Goal: Book appointment/travel/reservation

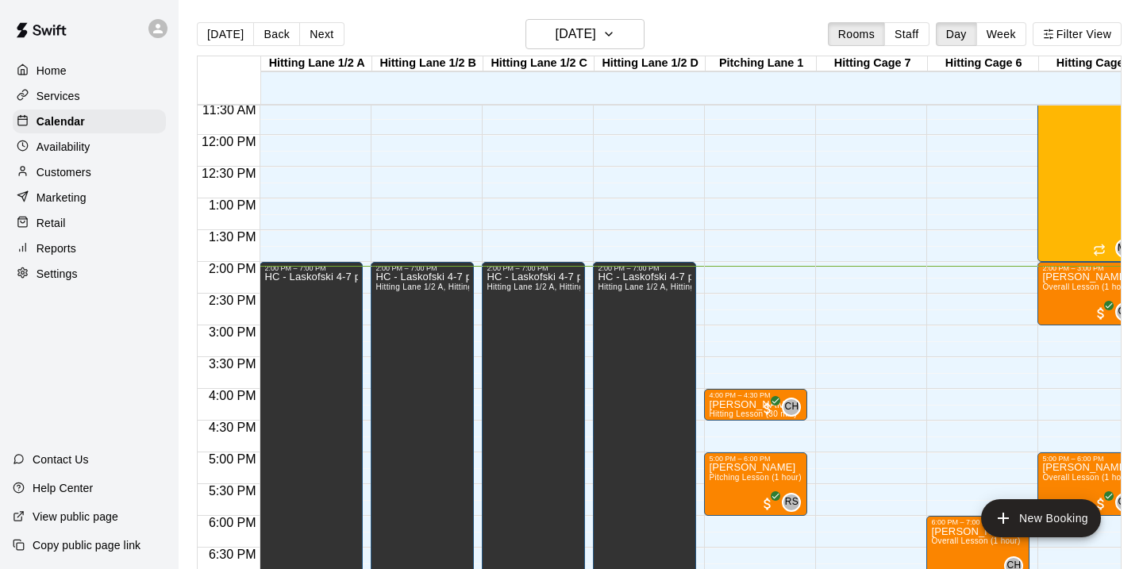
scroll to position [733, 0]
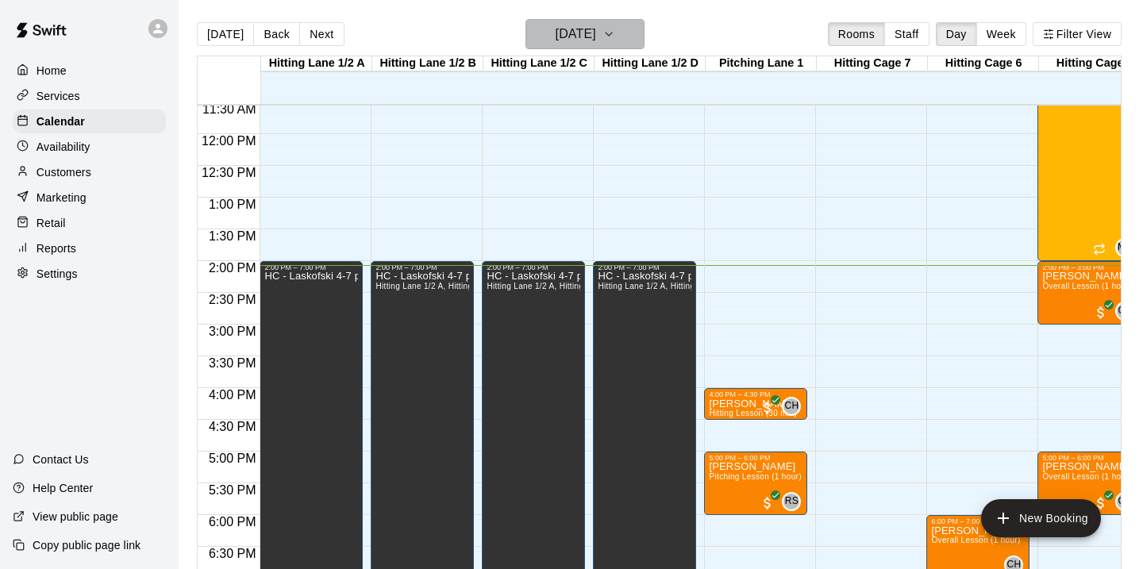
click at [615, 37] on icon "button" at bounding box center [608, 34] width 13 height 19
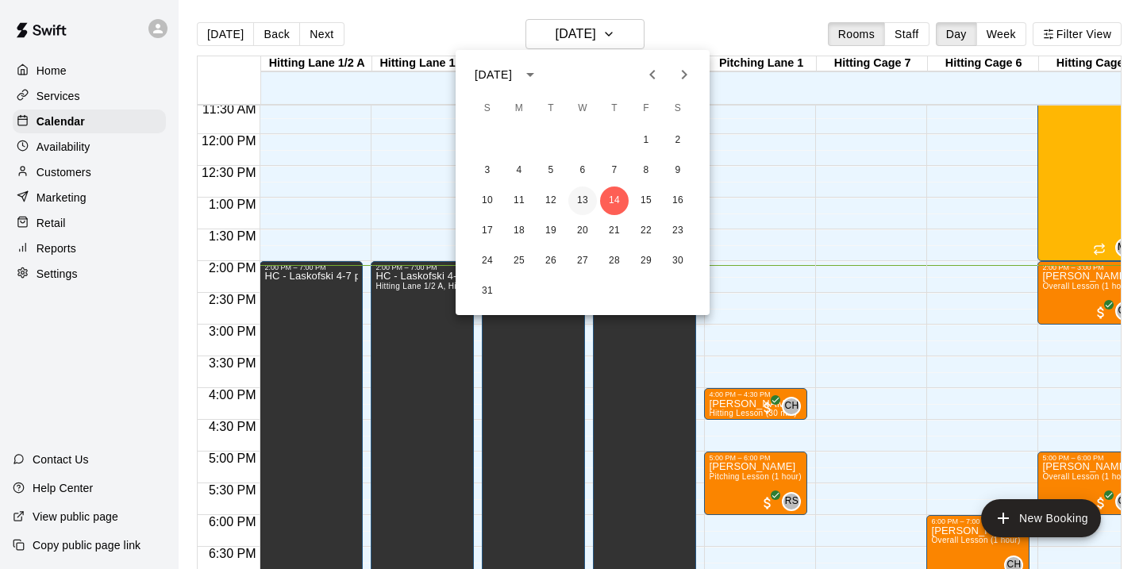
click at [580, 202] on button "13" at bounding box center [582, 201] width 29 height 29
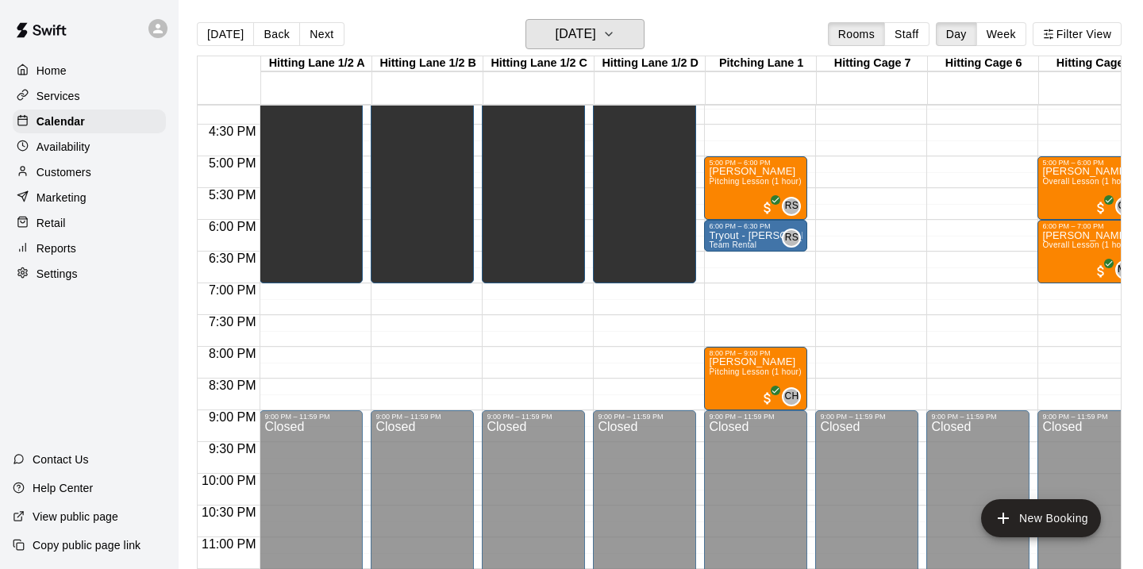
scroll to position [1043, 0]
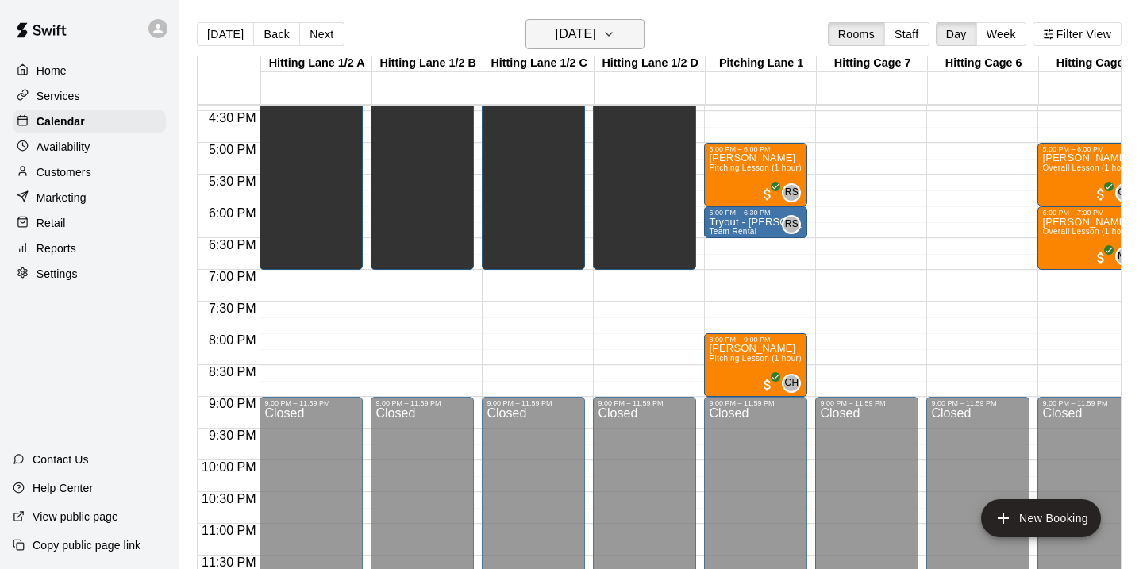
click at [615, 30] on icon "button" at bounding box center [608, 34] width 13 height 19
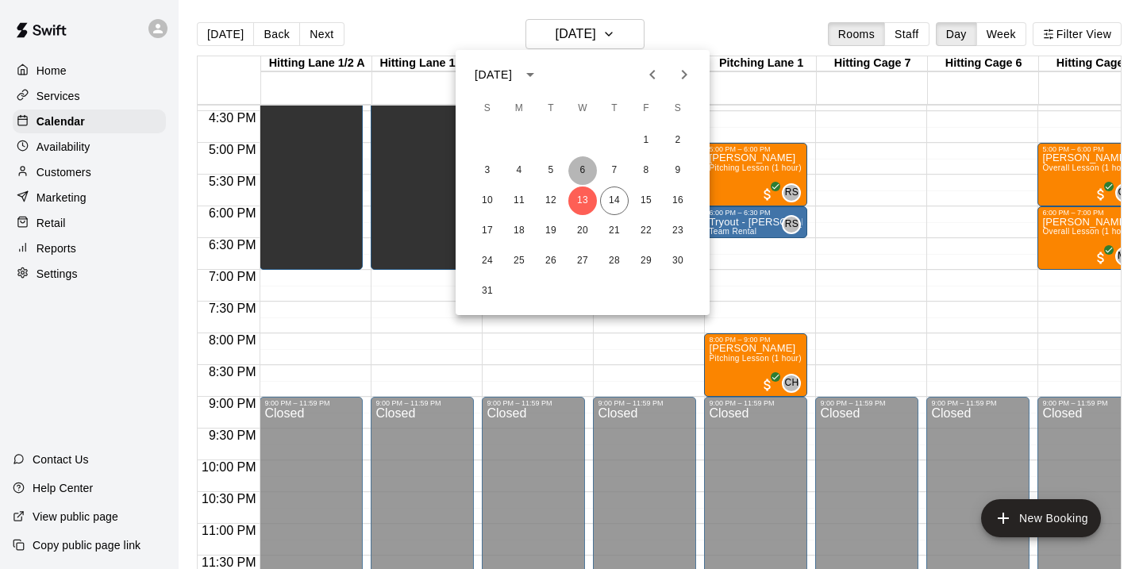
click at [582, 163] on button "6" at bounding box center [582, 170] width 29 height 29
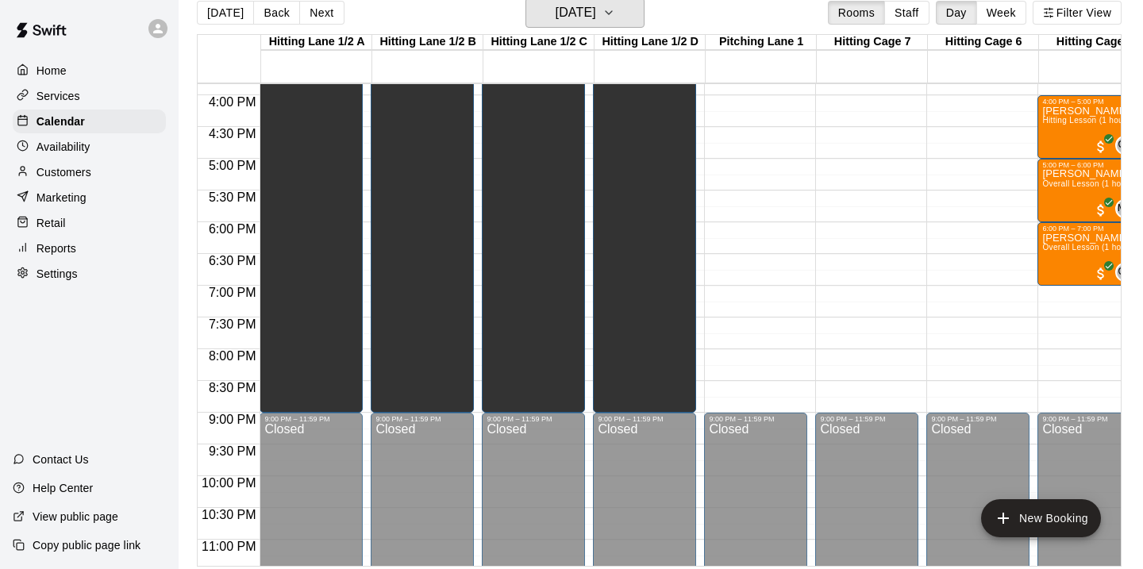
scroll to position [991, 0]
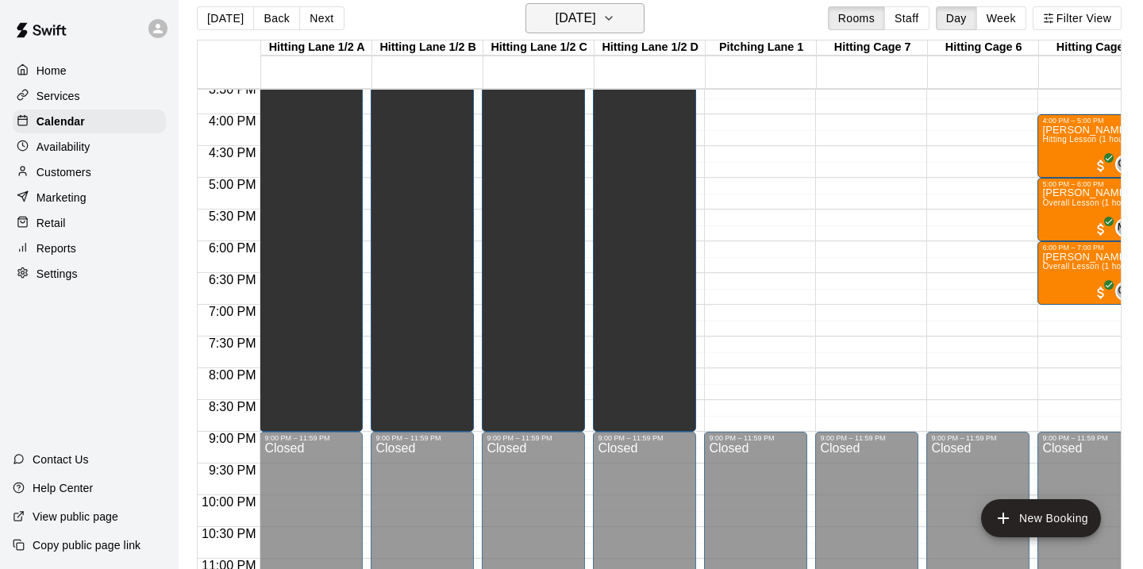
click at [615, 13] on icon "button" at bounding box center [608, 18] width 13 height 19
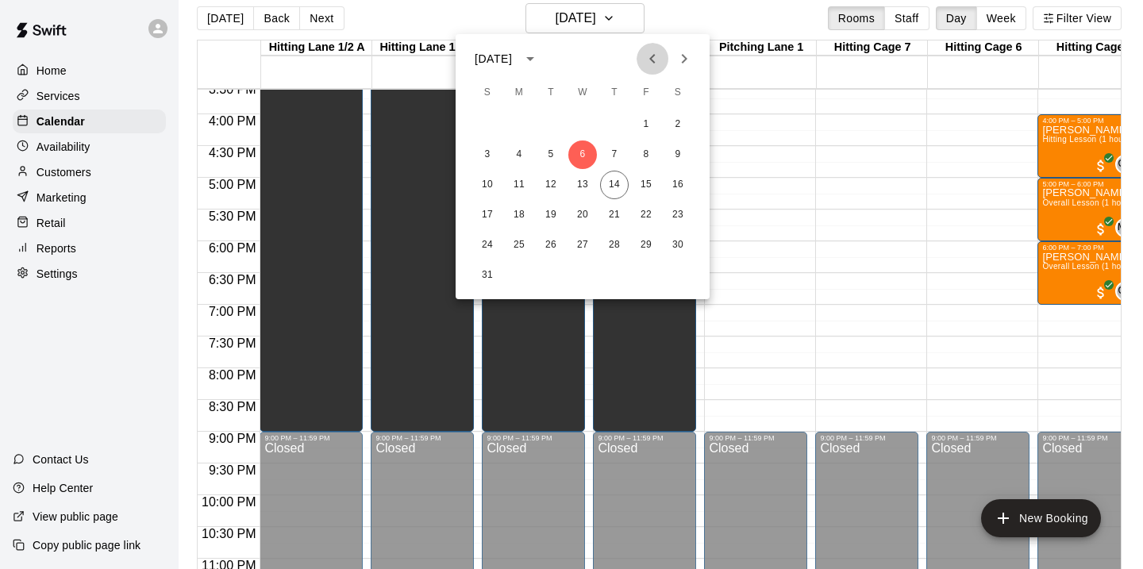
click at [645, 56] on icon "Previous month" at bounding box center [652, 58] width 19 height 19
click at [580, 239] on button "30" at bounding box center [582, 245] width 29 height 29
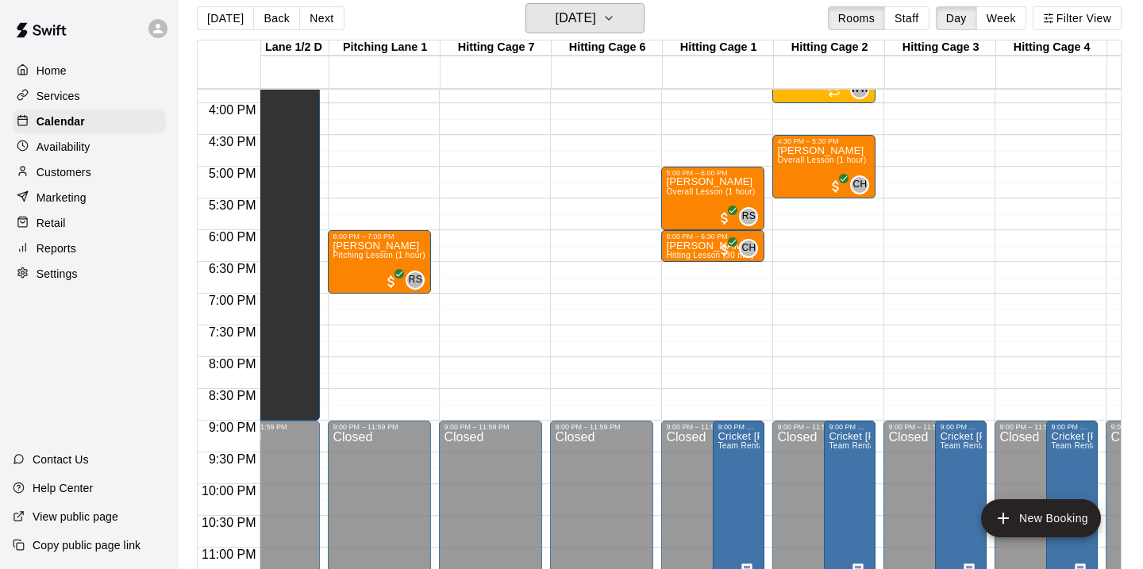
scroll to position [0, 388]
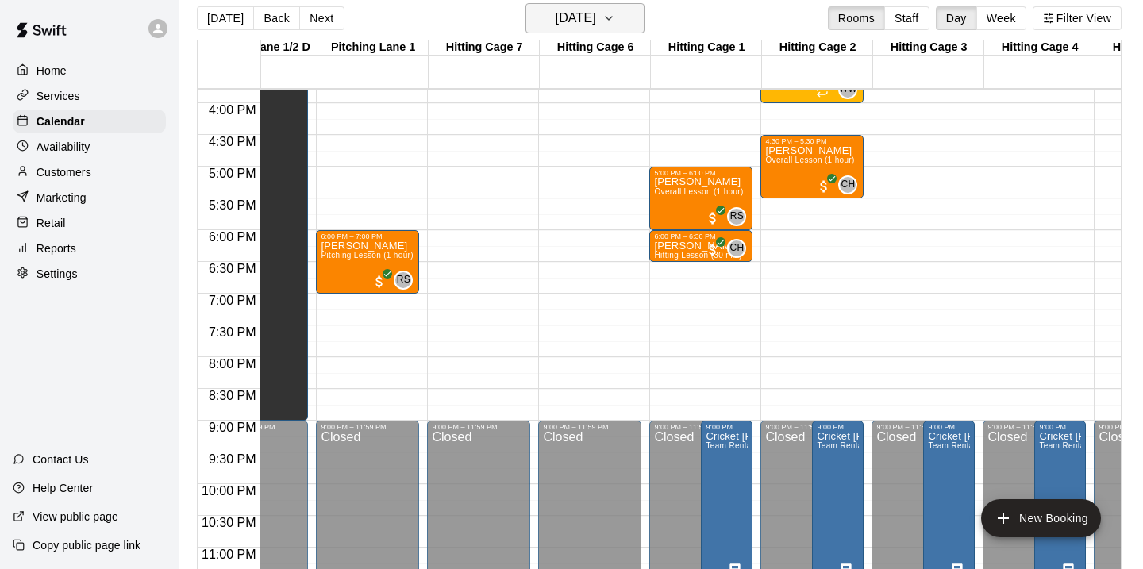
click at [612, 20] on icon "button" at bounding box center [609, 18] width 6 height 3
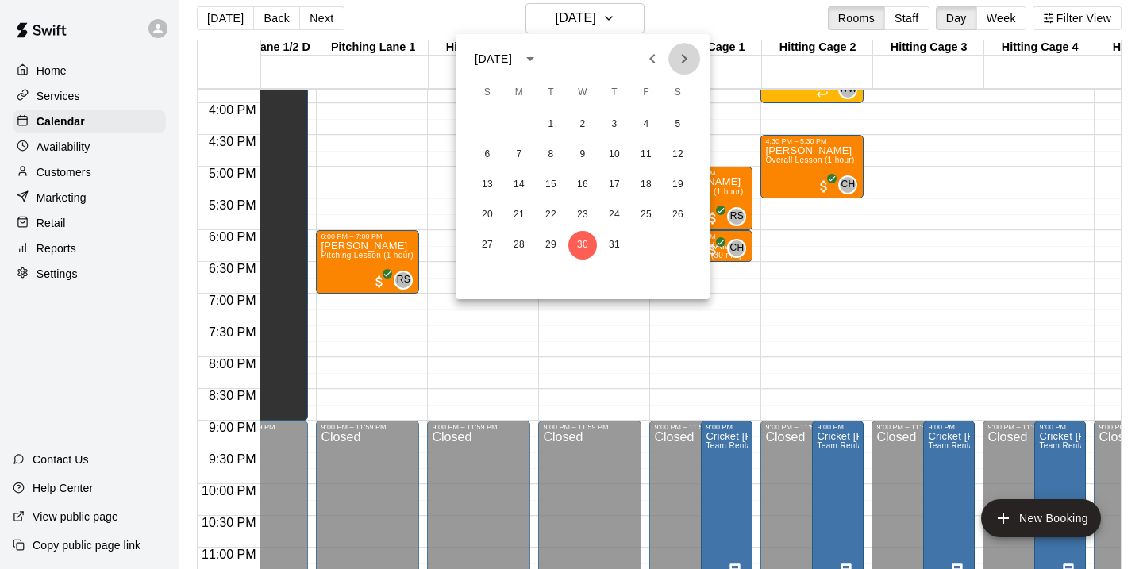
click at [682, 61] on icon "Next month" at bounding box center [684, 58] width 19 height 19
click at [610, 179] on button "14" at bounding box center [614, 185] width 29 height 29
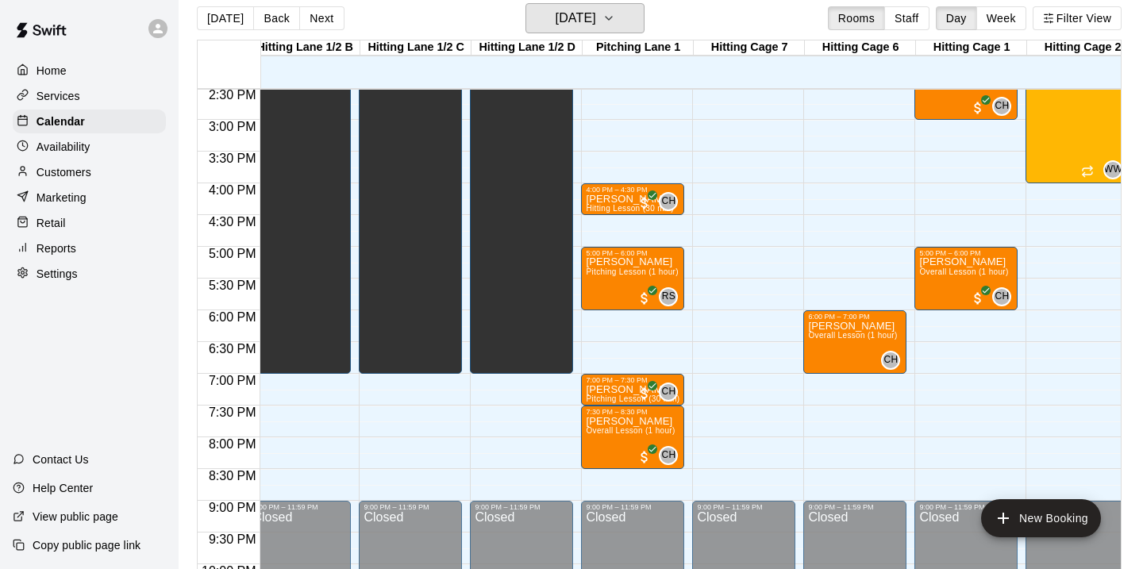
scroll to position [0, 0]
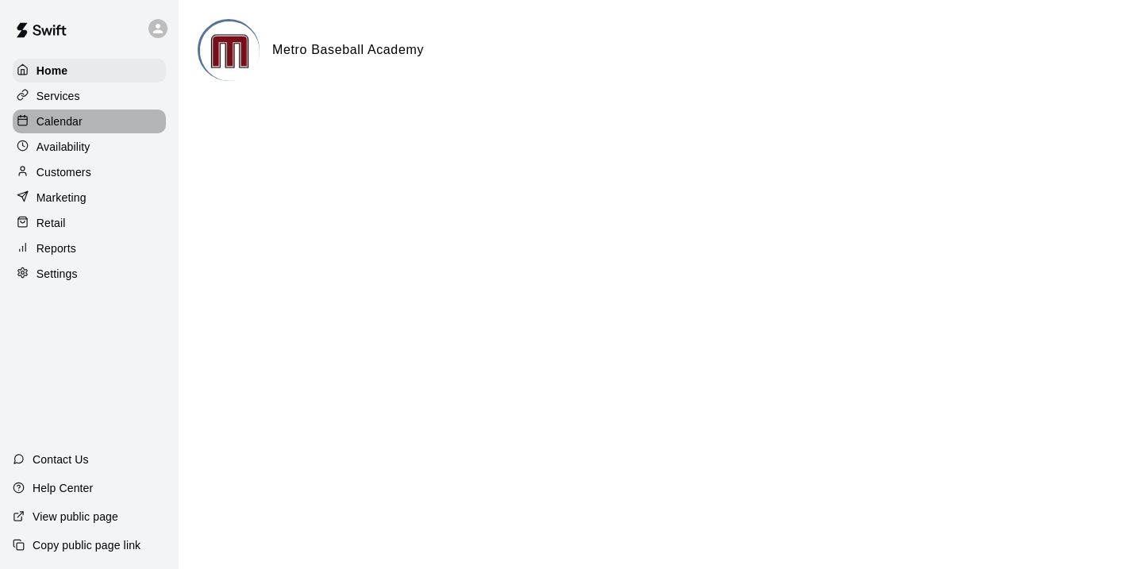
click at [51, 117] on p "Calendar" at bounding box center [60, 121] width 46 height 16
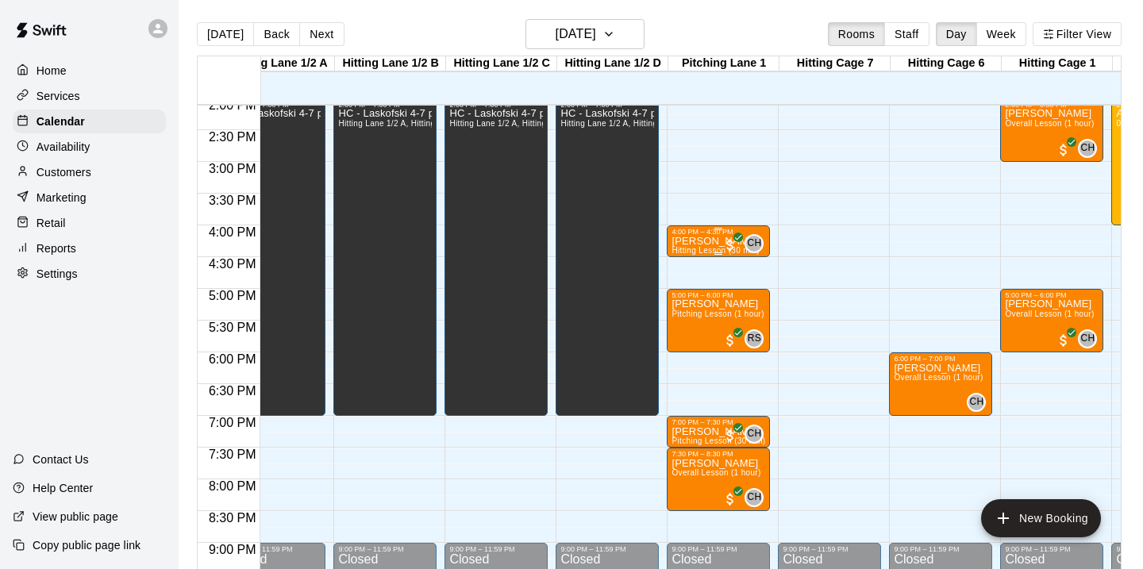
scroll to position [0, 56]
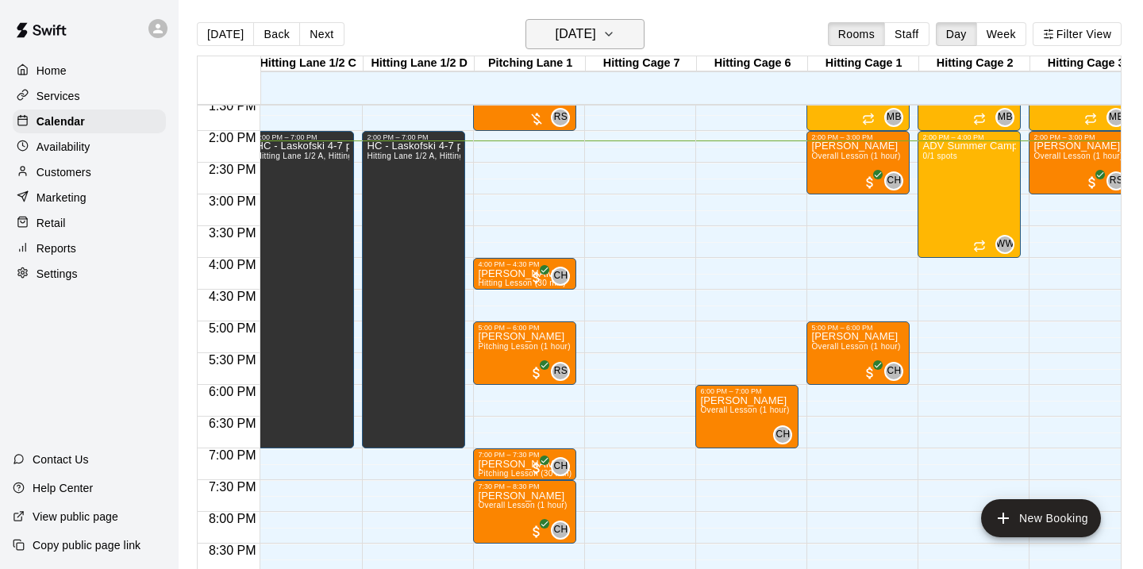
click at [615, 33] on icon "button" at bounding box center [608, 34] width 13 height 19
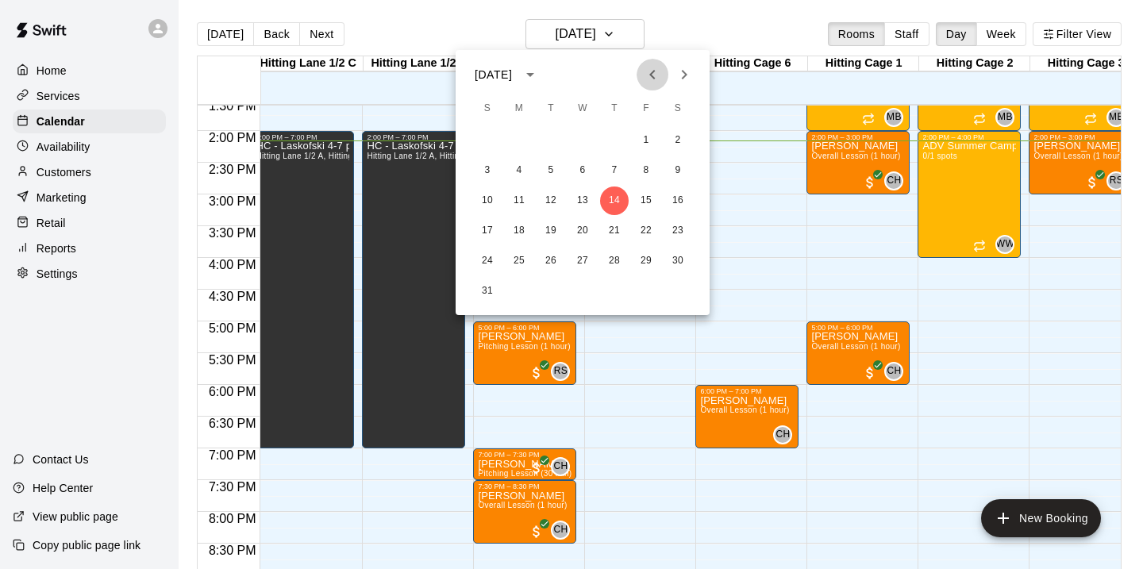
click at [653, 74] on icon "Previous month" at bounding box center [652, 74] width 19 height 19
click at [586, 166] on button "9" at bounding box center [582, 170] width 29 height 29
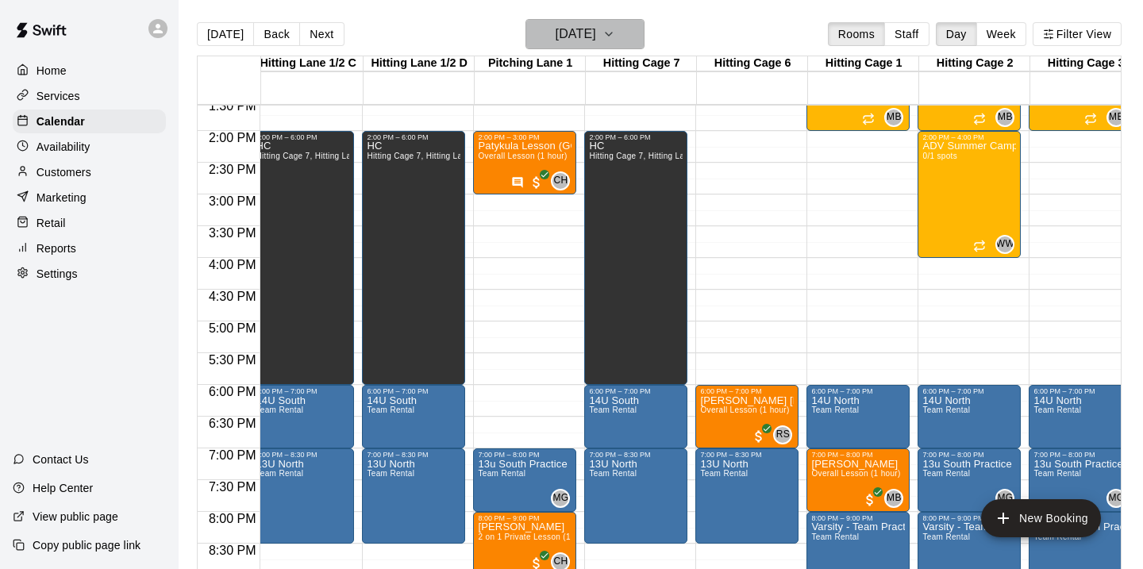
click at [615, 37] on icon "button" at bounding box center [608, 34] width 13 height 19
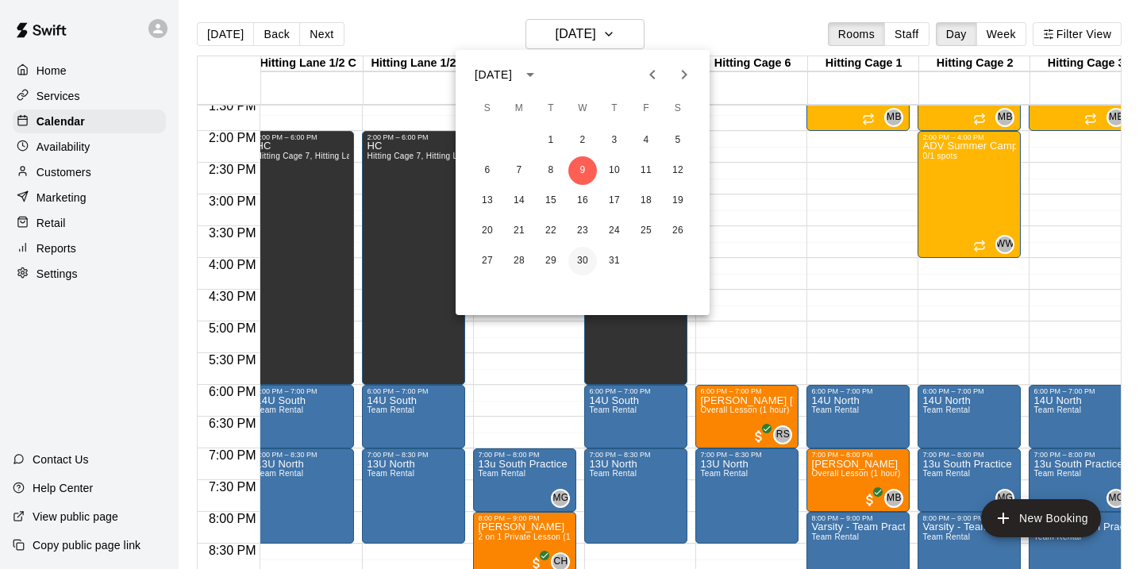
click at [577, 256] on button "30" at bounding box center [582, 261] width 29 height 29
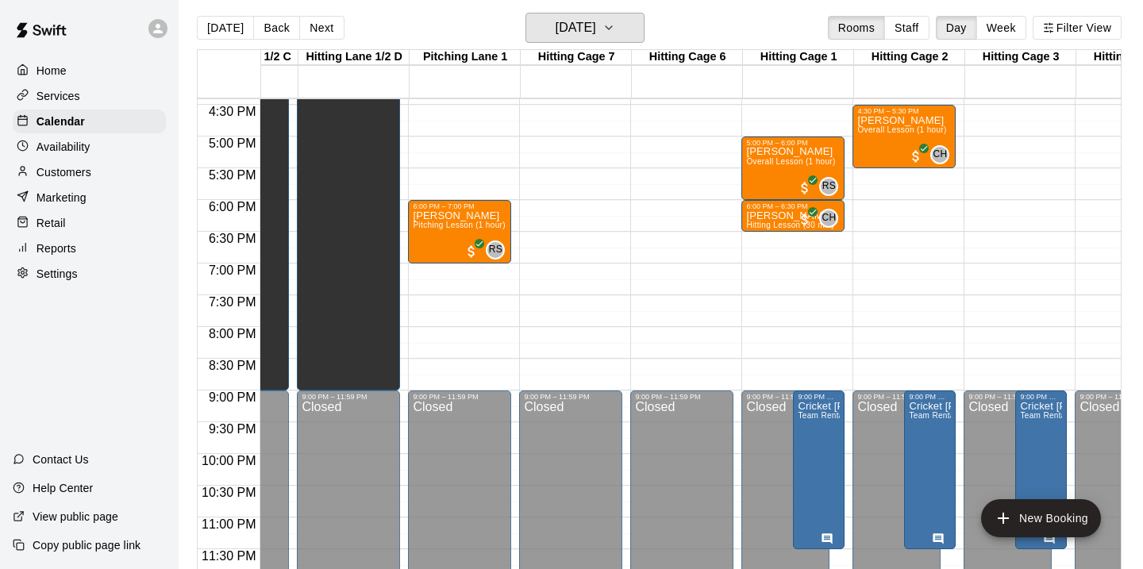
scroll to position [0, 300]
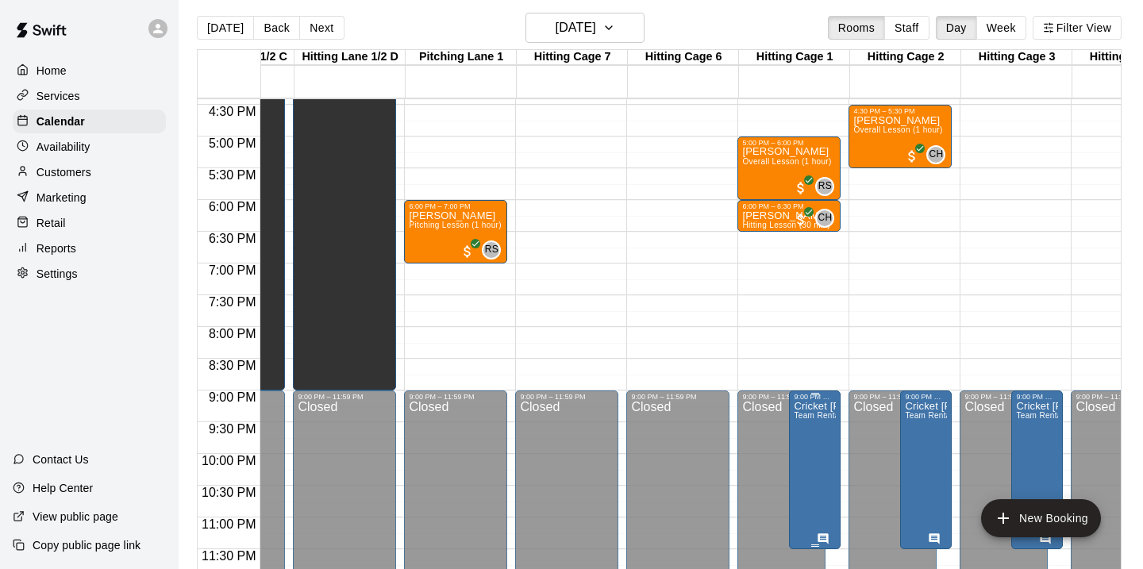
click at [810, 418] on span "Team Rental" at bounding box center [818, 415] width 48 height 9
click at [810, 426] on icon "edit" at bounding box center [810, 428] width 14 height 14
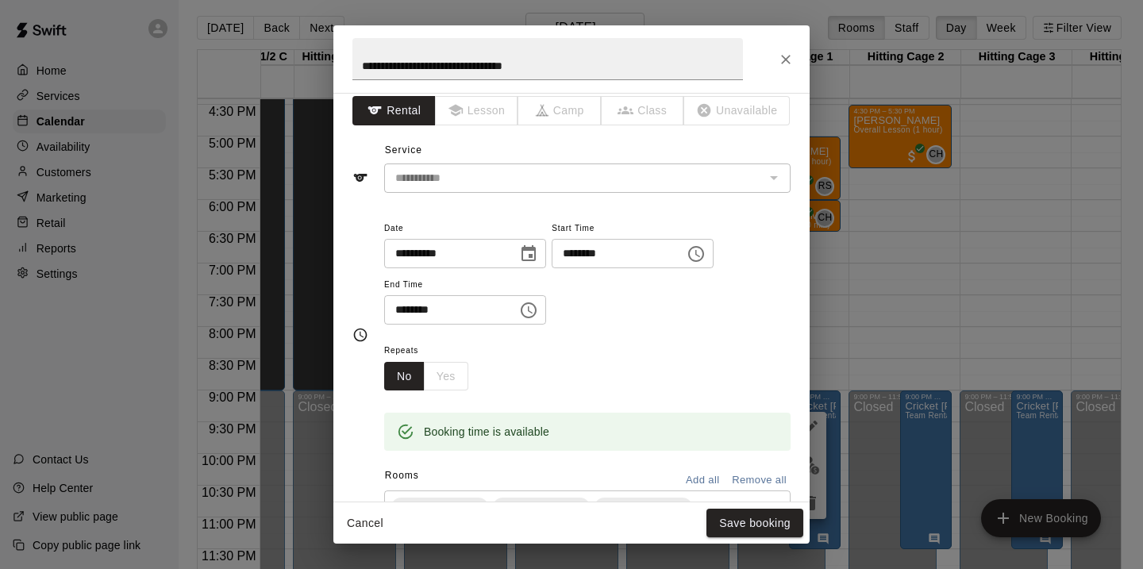
scroll to position [0, 0]
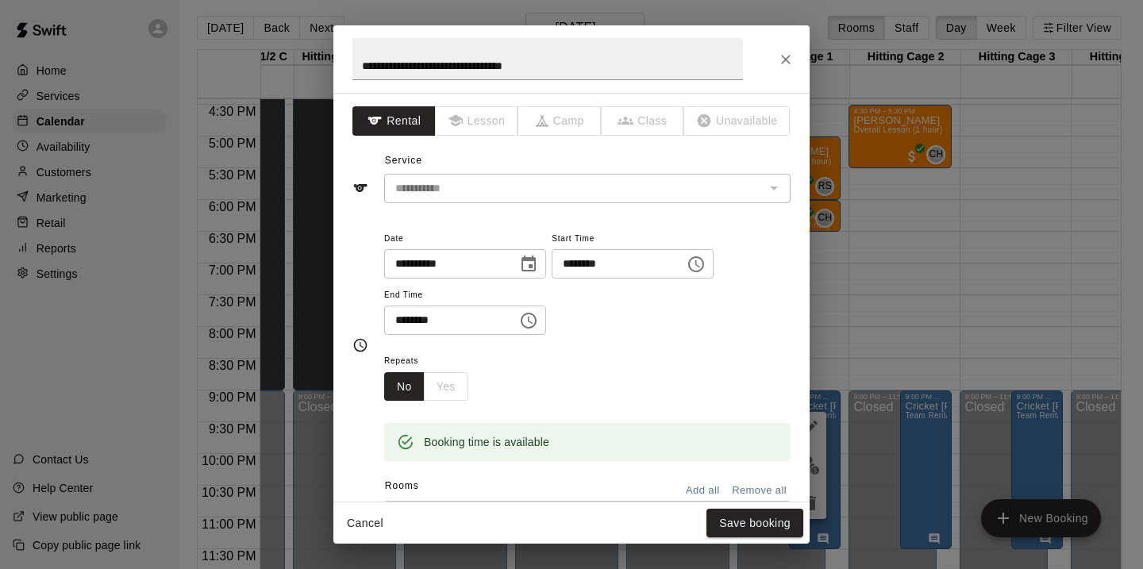
click at [450, 387] on div "No Yes" at bounding box center [426, 386] width 84 height 29
click at [444, 387] on div "No Yes" at bounding box center [426, 386] width 84 height 29
click at [413, 389] on button "No" at bounding box center [404, 386] width 40 height 29
click at [444, 383] on div "No Yes" at bounding box center [426, 386] width 84 height 29
drag, startPoint x: 551, startPoint y: 67, endPoint x: 361, endPoint y: 63, distance: 189.7
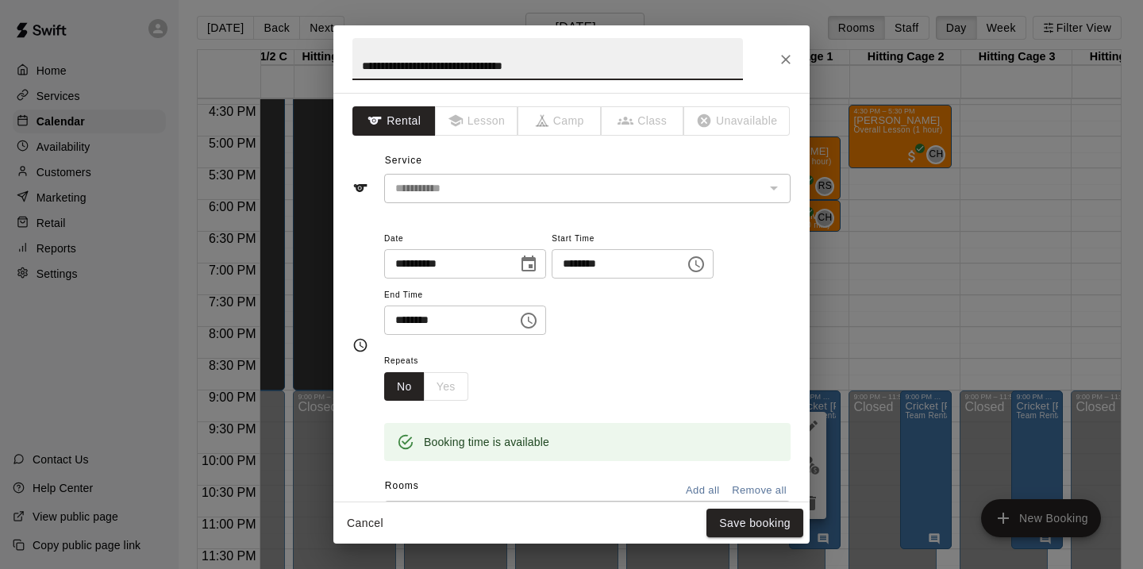
click at [361, 63] on input "**********" at bounding box center [547, 59] width 390 height 42
click at [789, 59] on icon "Close" at bounding box center [786, 60] width 16 height 16
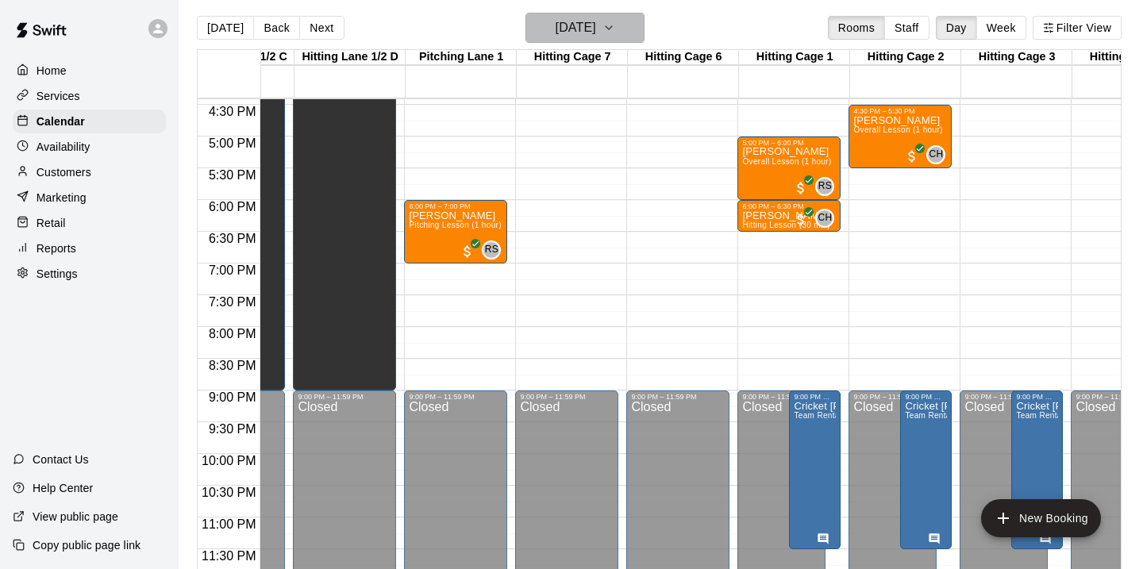
click at [615, 27] on icon "button" at bounding box center [608, 27] width 13 height 19
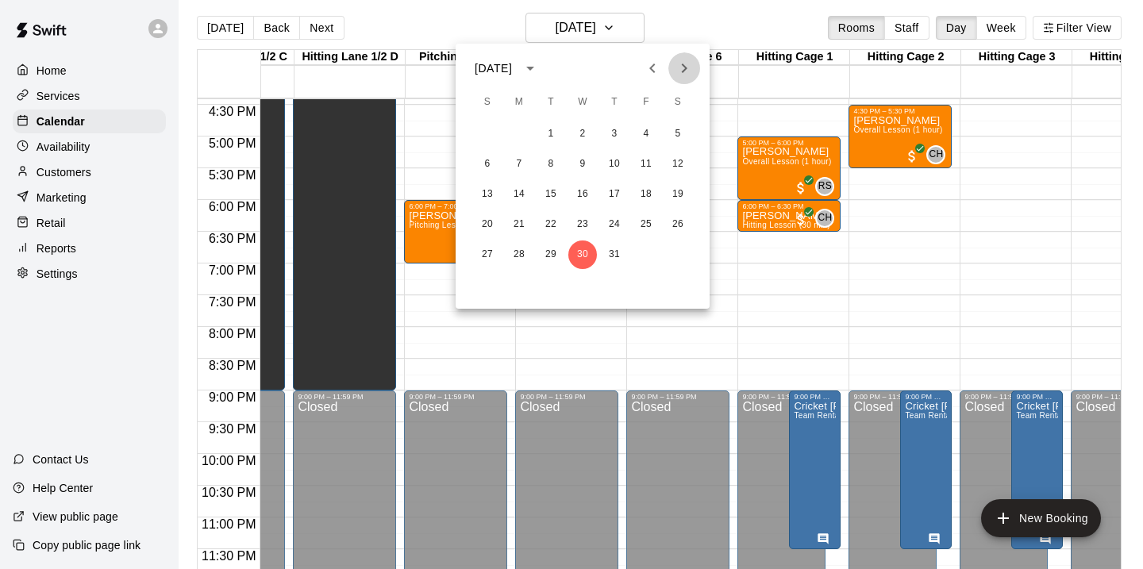
click at [681, 67] on icon "Next month" at bounding box center [684, 68] width 19 height 19
click at [575, 160] on button "6" at bounding box center [582, 164] width 29 height 29
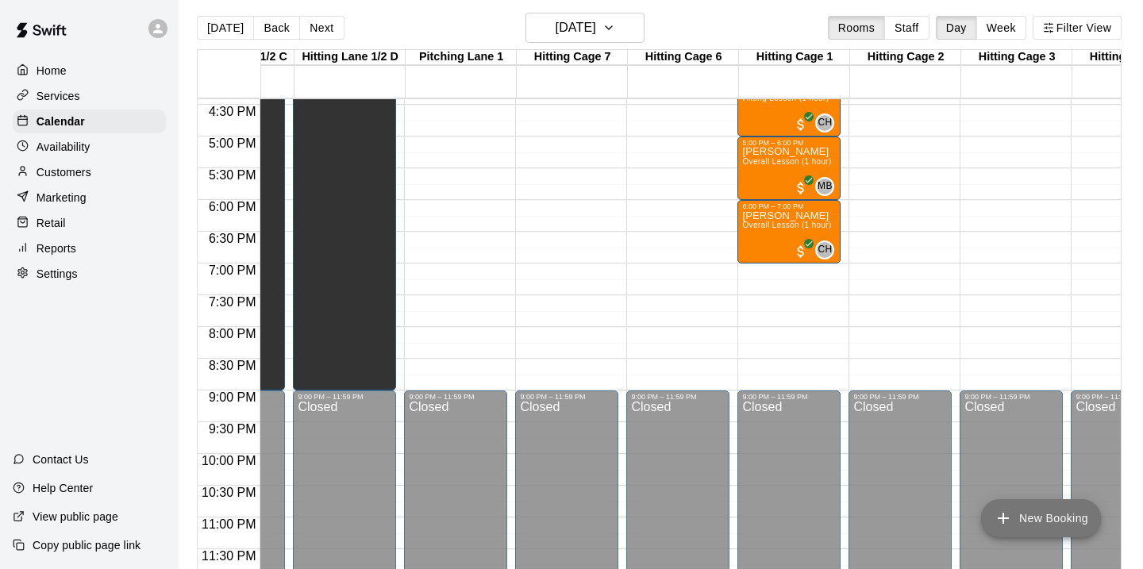
click at [1023, 513] on button "New Booking" at bounding box center [1041, 518] width 120 height 38
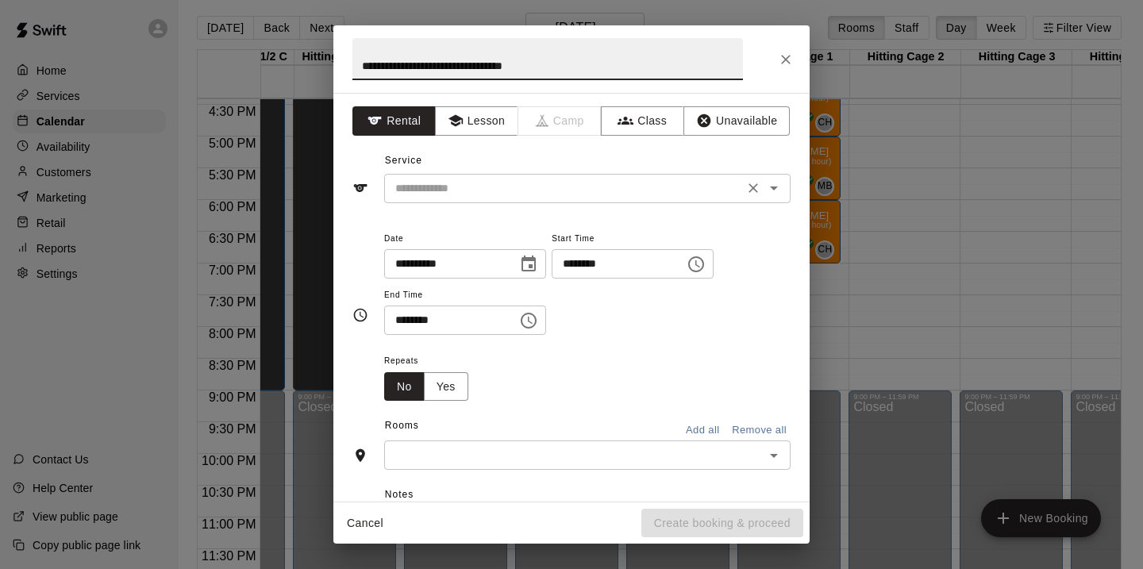
click at [779, 183] on icon "Open" at bounding box center [773, 188] width 19 height 19
type input "**********"
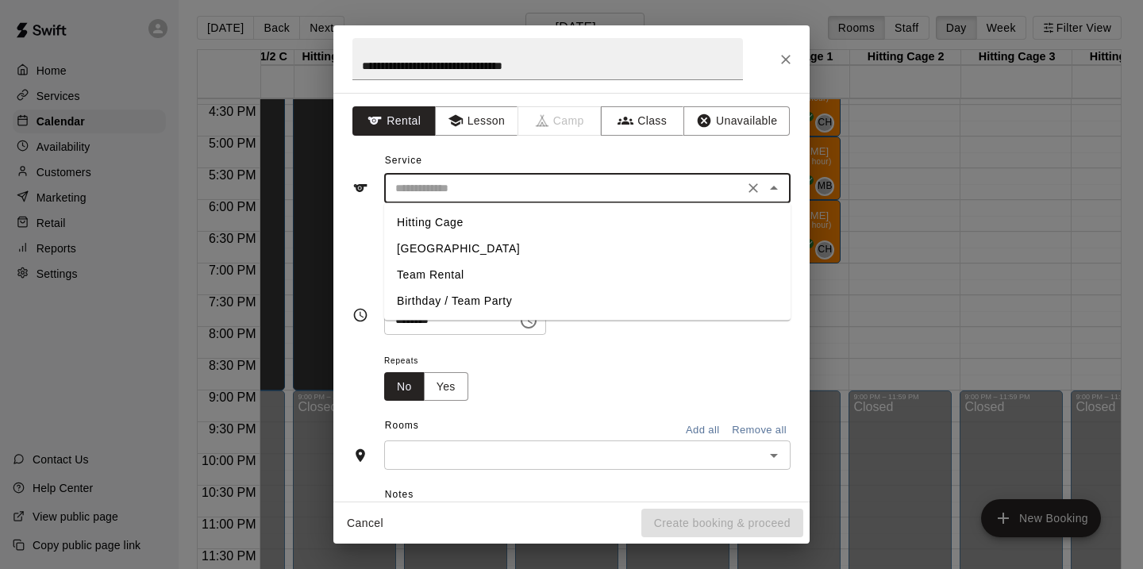
click at [464, 276] on li "Team Rental" at bounding box center [587, 275] width 406 height 26
type input "**********"
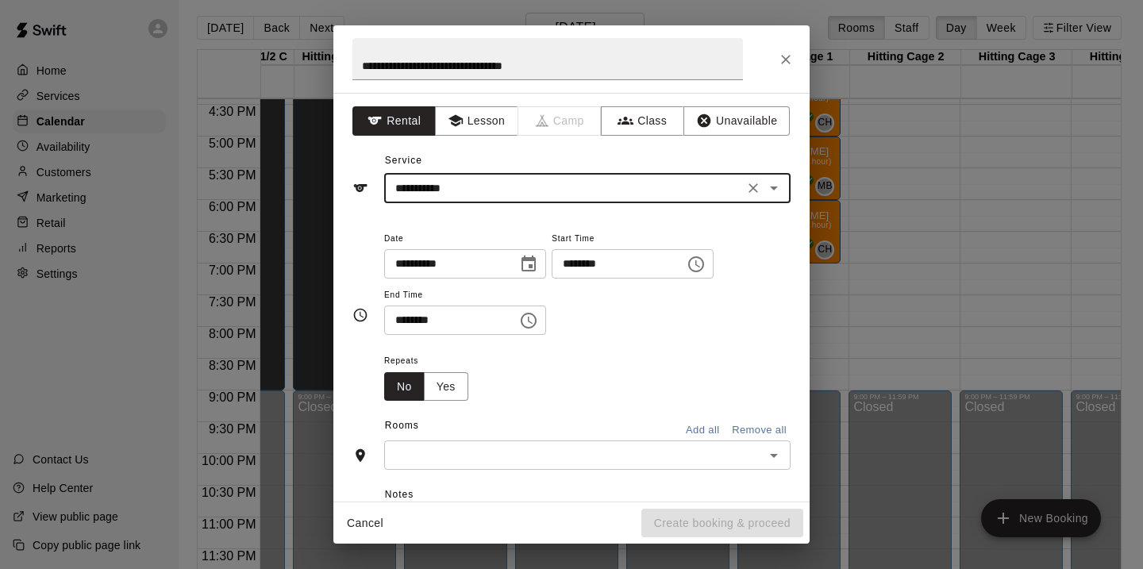
click at [579, 266] on input "********" at bounding box center [613, 263] width 122 height 29
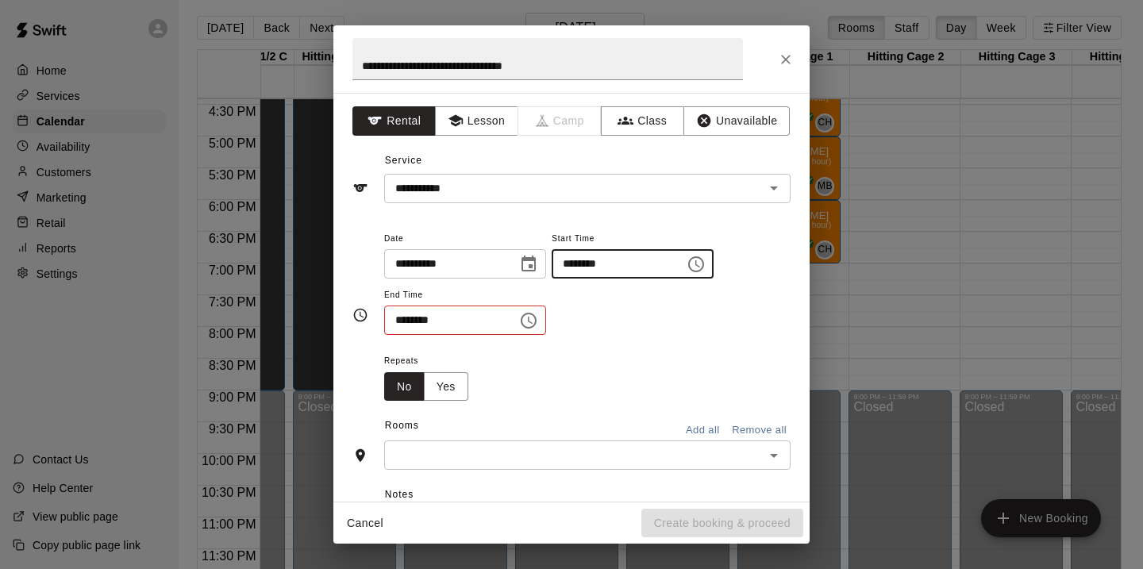
type input "********"
click at [406, 321] on input "********" at bounding box center [445, 320] width 122 height 29
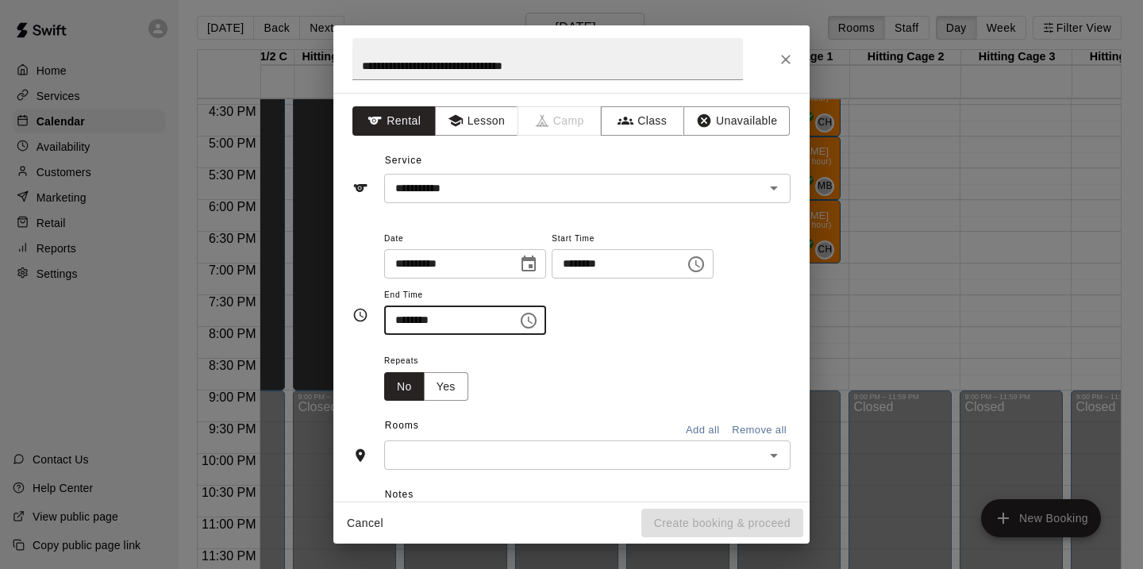
scroll to position [33, 0]
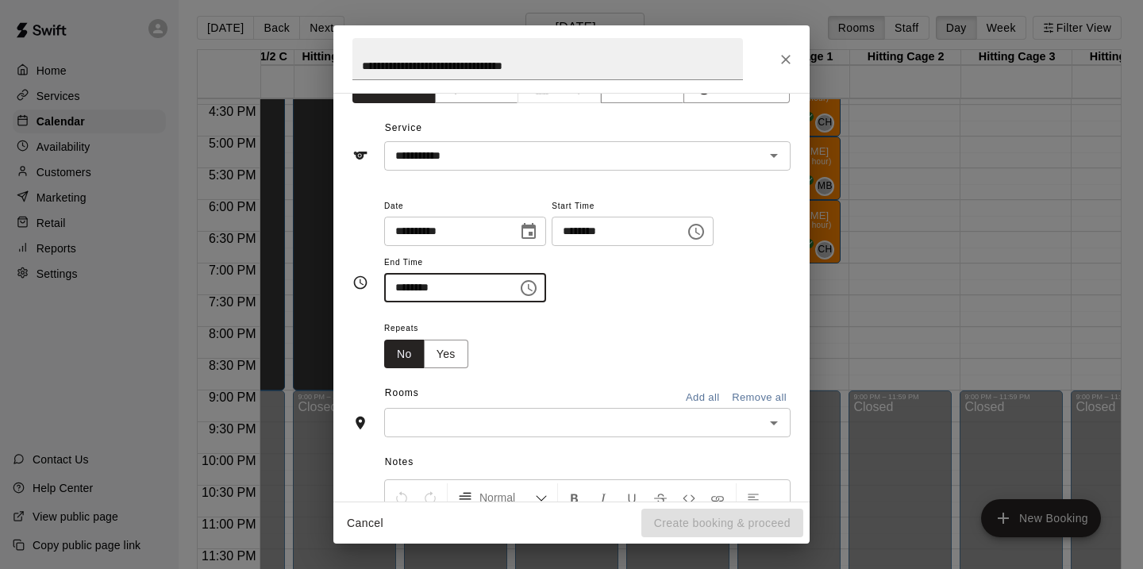
type input "********"
click at [710, 394] on button "Add all" at bounding box center [702, 398] width 51 height 25
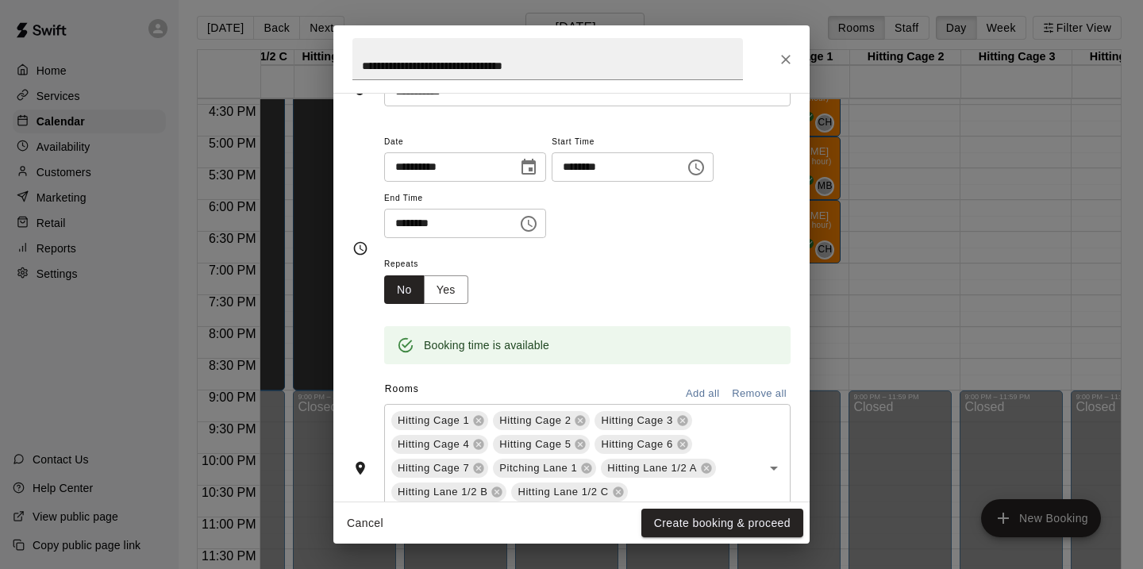
scroll to position [104, 0]
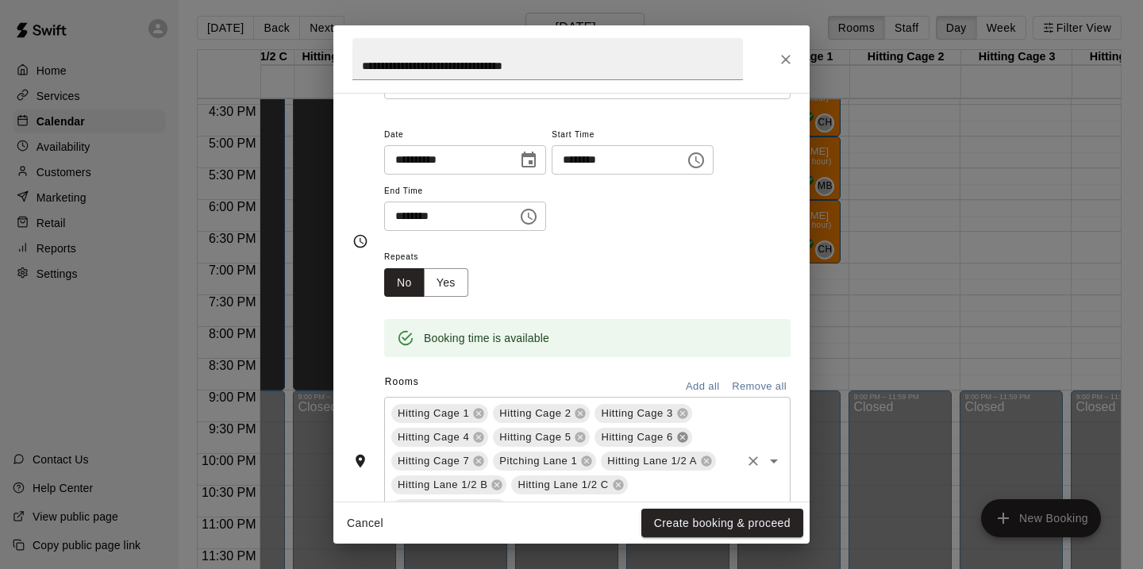
click at [682, 443] on icon at bounding box center [682, 437] width 13 height 13
click at [680, 437] on icon at bounding box center [682, 438] width 10 height 10
click at [687, 441] on icon at bounding box center [688, 438] width 10 height 10
click at [705, 440] on icon at bounding box center [700, 437] width 13 height 13
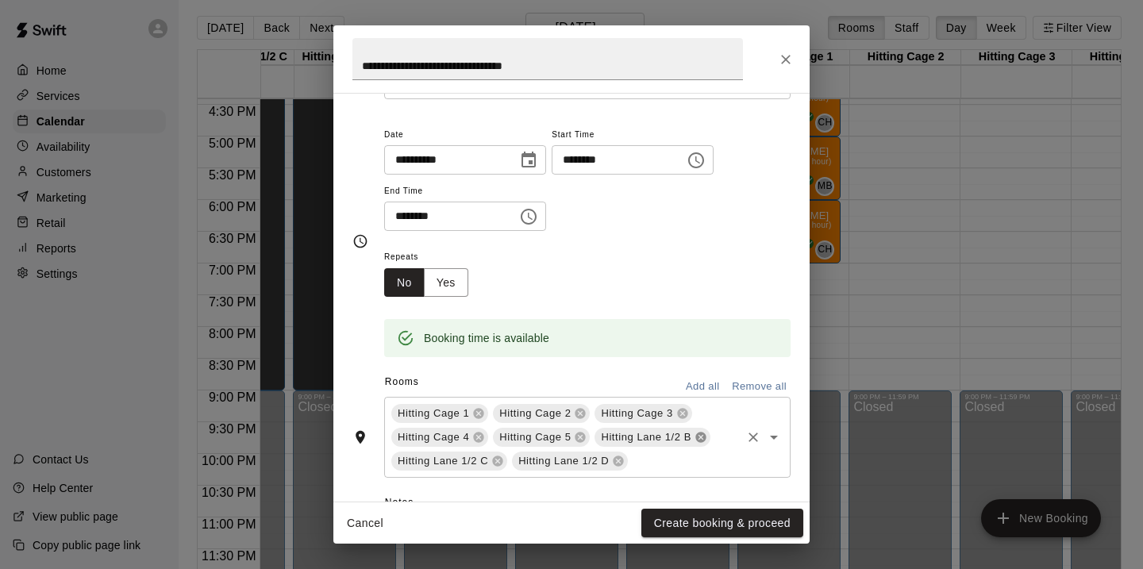
click at [702, 439] on icon at bounding box center [700, 437] width 13 height 13
click at [702, 439] on icon at bounding box center [701, 437] width 13 height 13
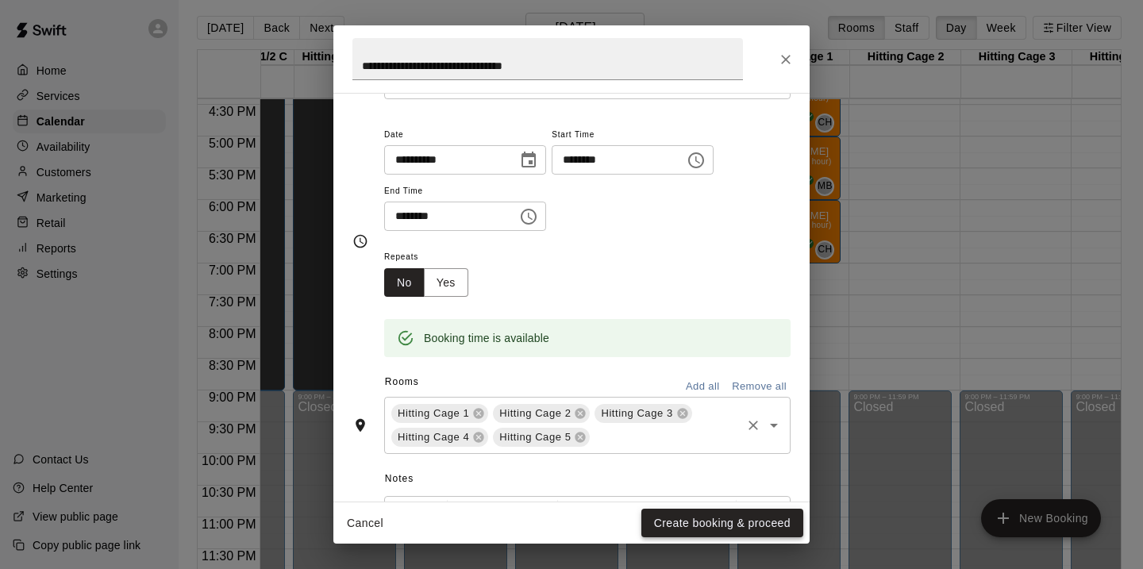
click at [714, 518] on button "Create booking & proceed" at bounding box center [722, 523] width 162 height 29
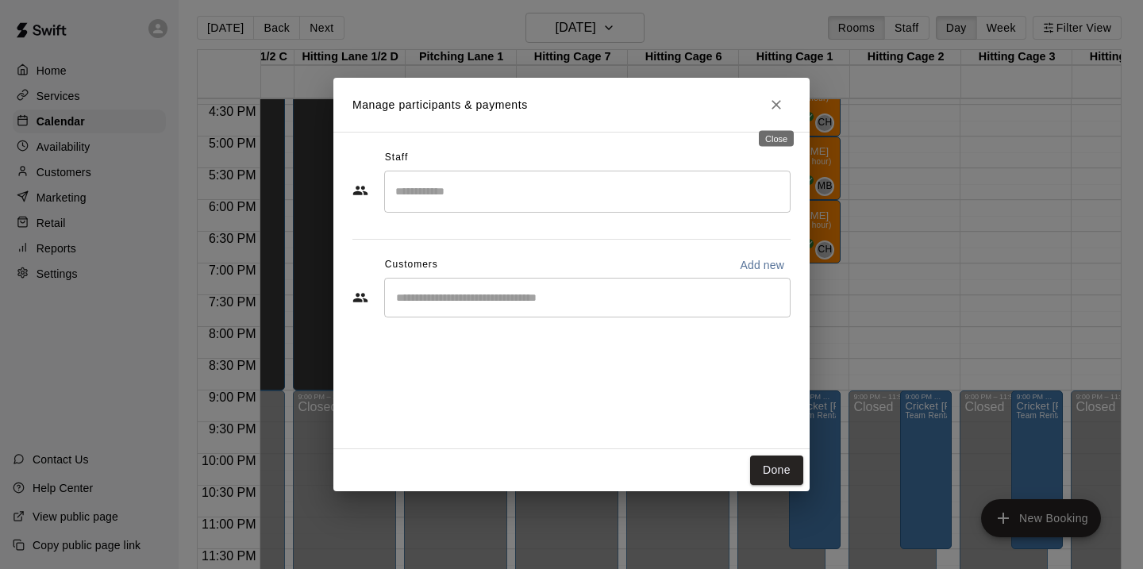
click at [779, 107] on icon "Close" at bounding box center [776, 105] width 16 height 16
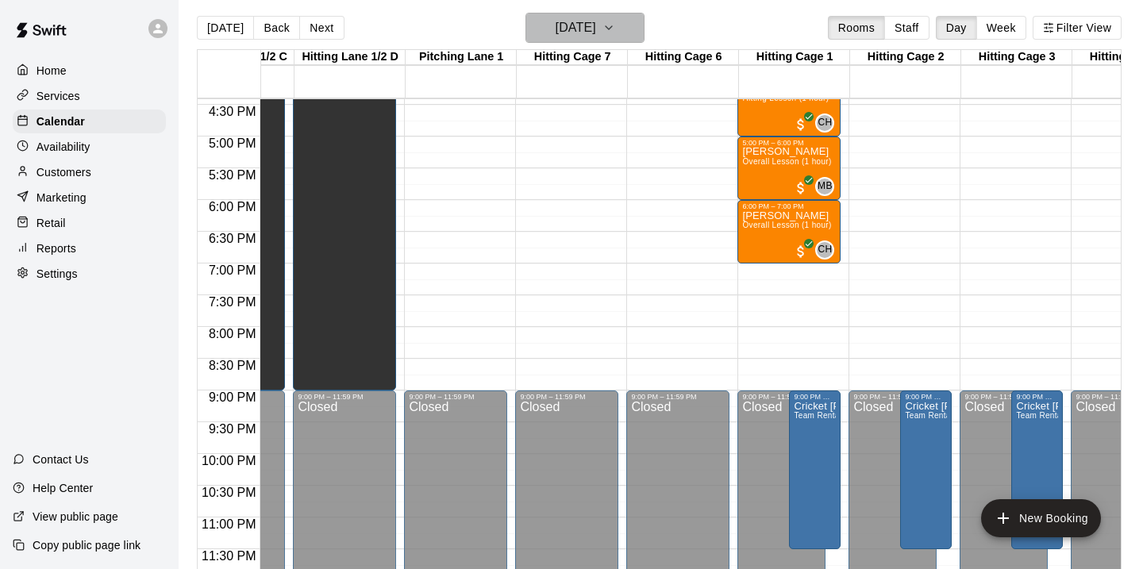
click at [615, 25] on icon "button" at bounding box center [608, 27] width 13 height 19
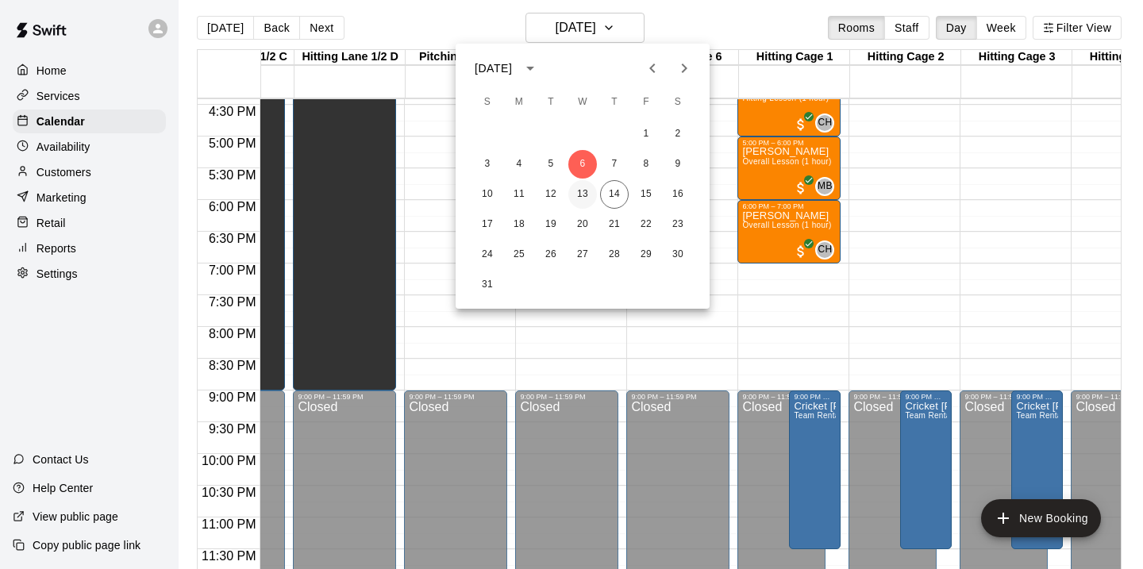
click at [587, 186] on button "13" at bounding box center [582, 194] width 29 height 29
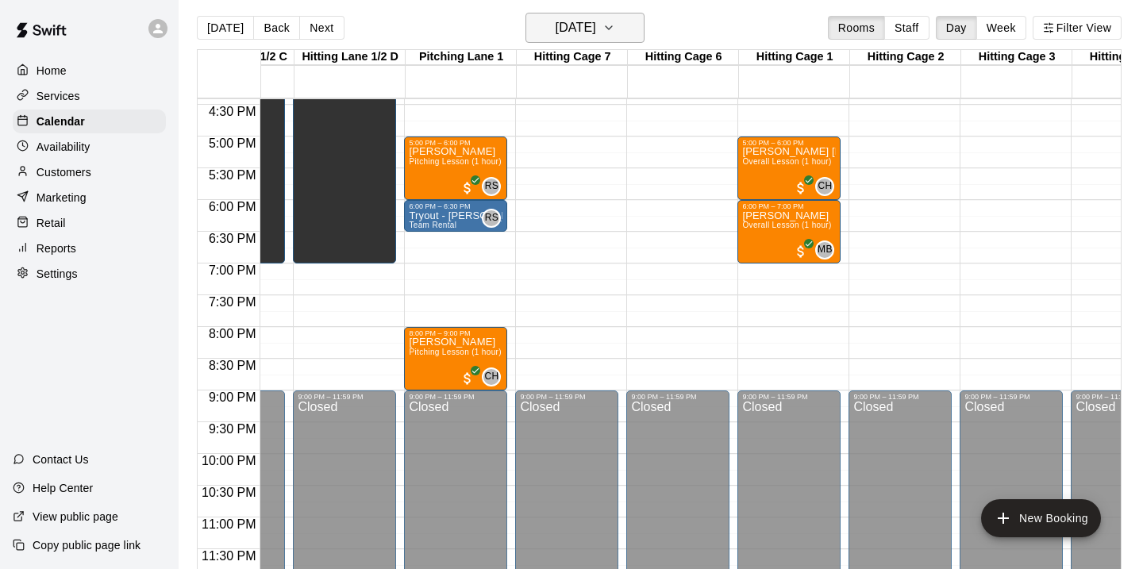
click at [615, 29] on icon "button" at bounding box center [608, 27] width 13 height 19
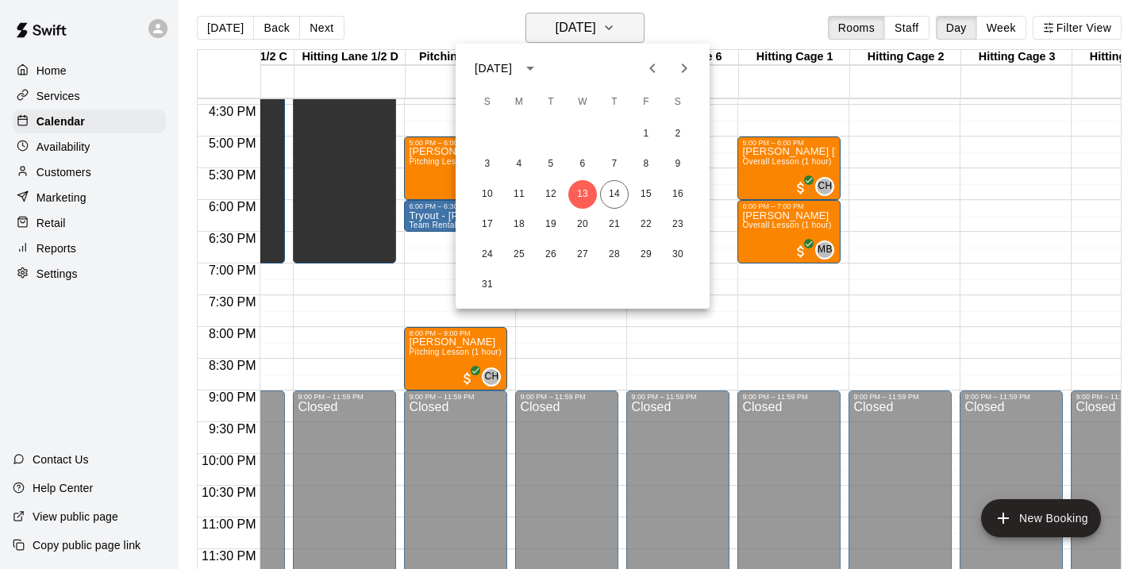
click at [644, 29] on div at bounding box center [571, 284] width 1143 height 569
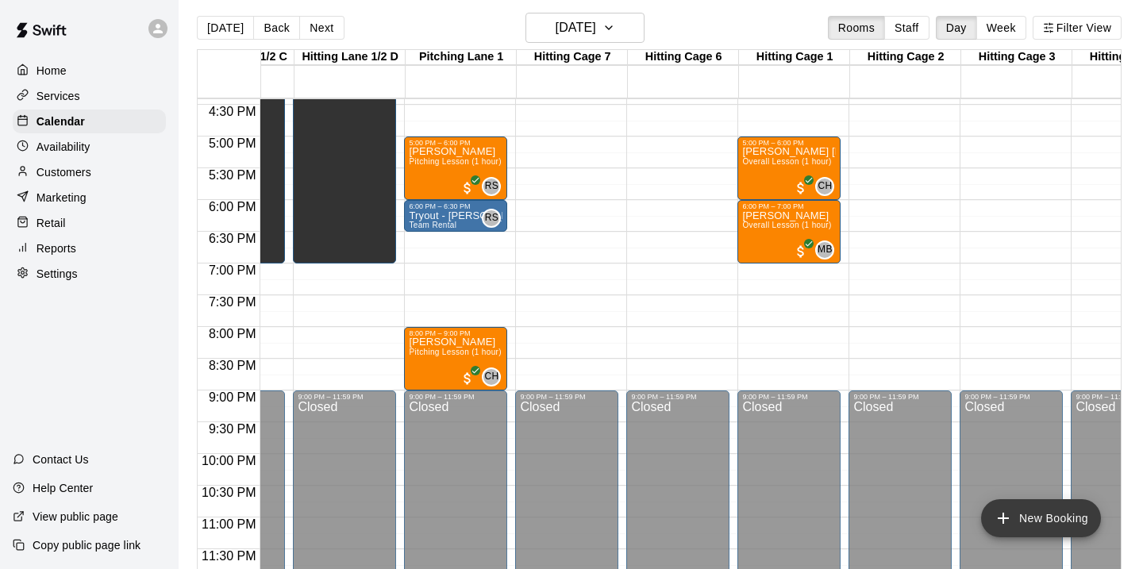
click at [1015, 510] on button "New Booking" at bounding box center [1041, 518] width 120 height 38
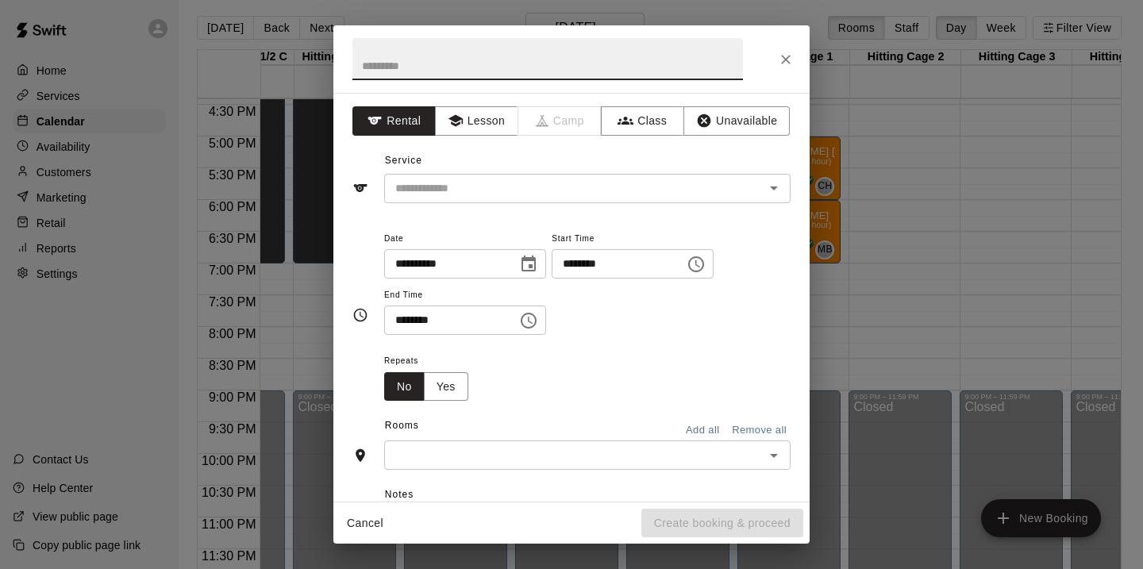
click at [500, 70] on input "text" at bounding box center [547, 59] width 390 height 42
type input "**********"
click at [578, 264] on input "********" at bounding box center [613, 263] width 122 height 29
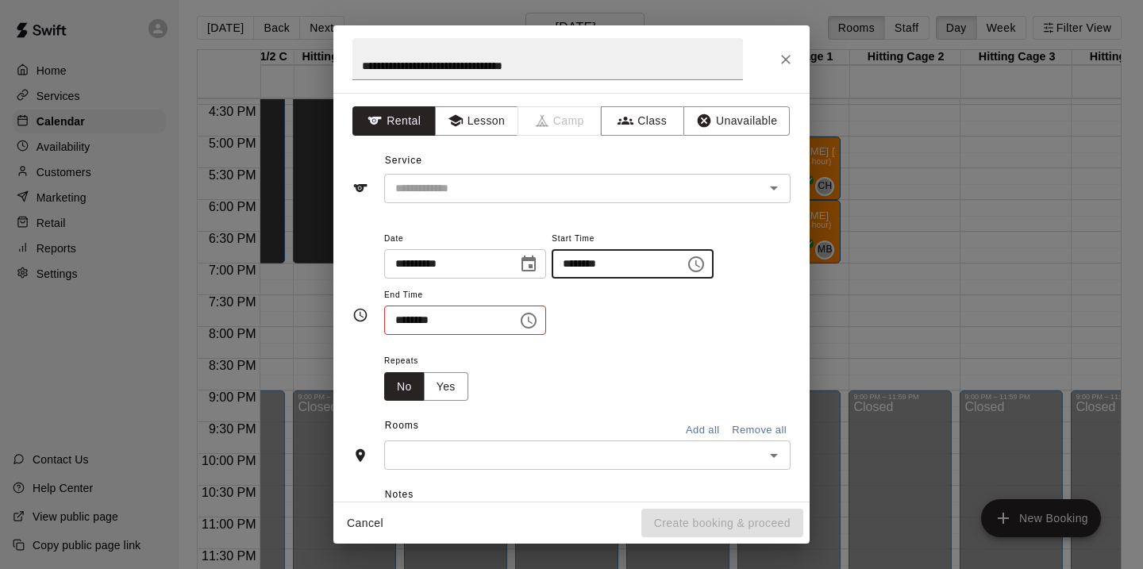
type input "********"
click at [406, 320] on input "********" at bounding box center [445, 320] width 122 height 29
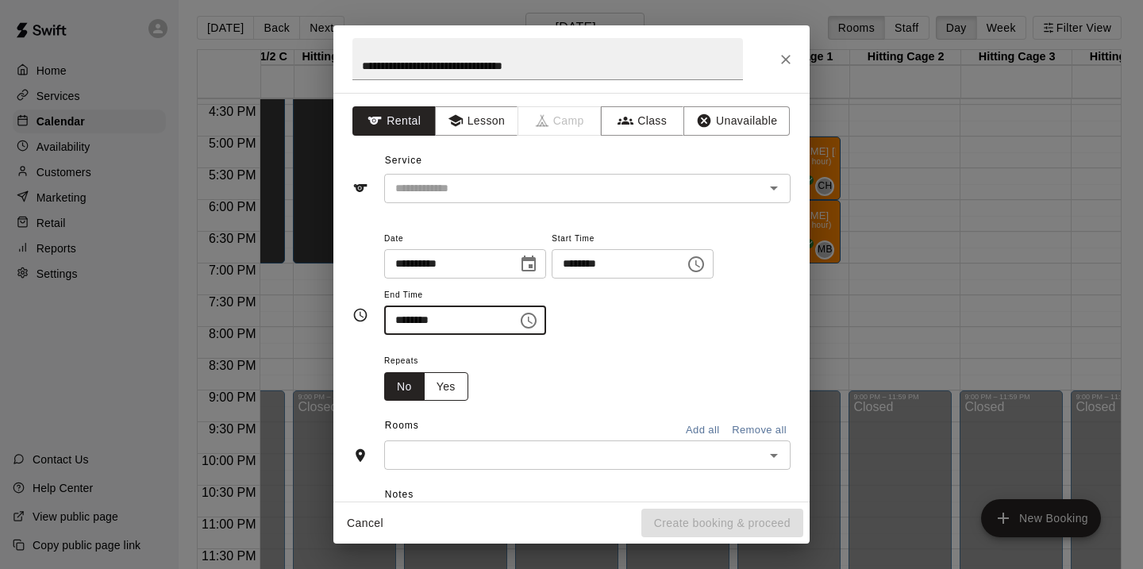
type input "********"
click at [457, 395] on button "Yes" at bounding box center [446, 386] width 44 height 29
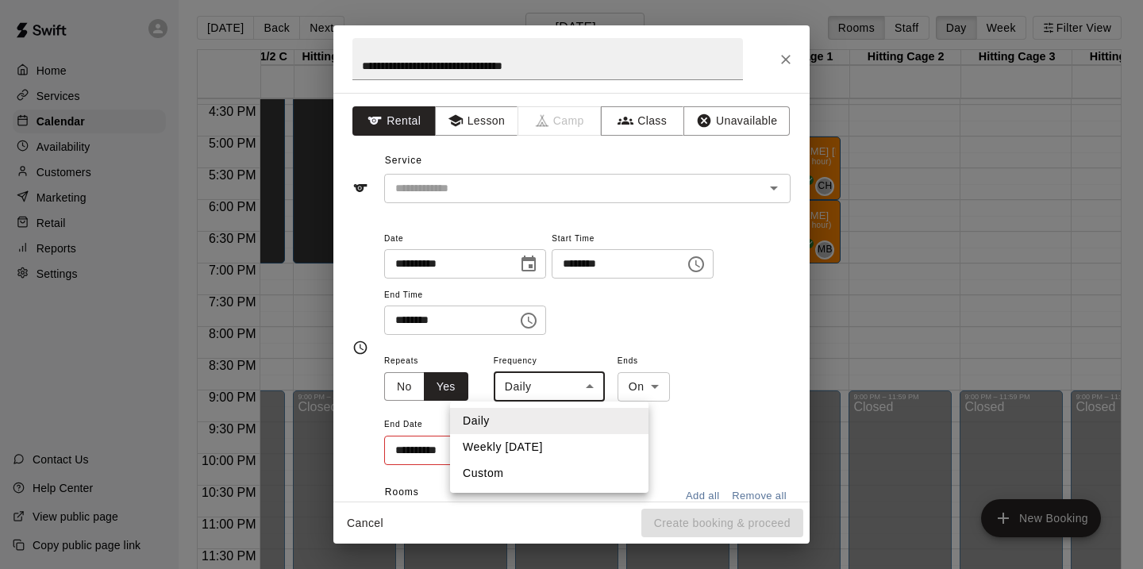
click at [592, 386] on body "Home Services Calendar Availability Customers Marketing Retail Reports Settings…" at bounding box center [571, 291] width 1143 height 594
click at [579, 451] on li "Weekly [DATE]" at bounding box center [549, 447] width 198 height 26
type input "******"
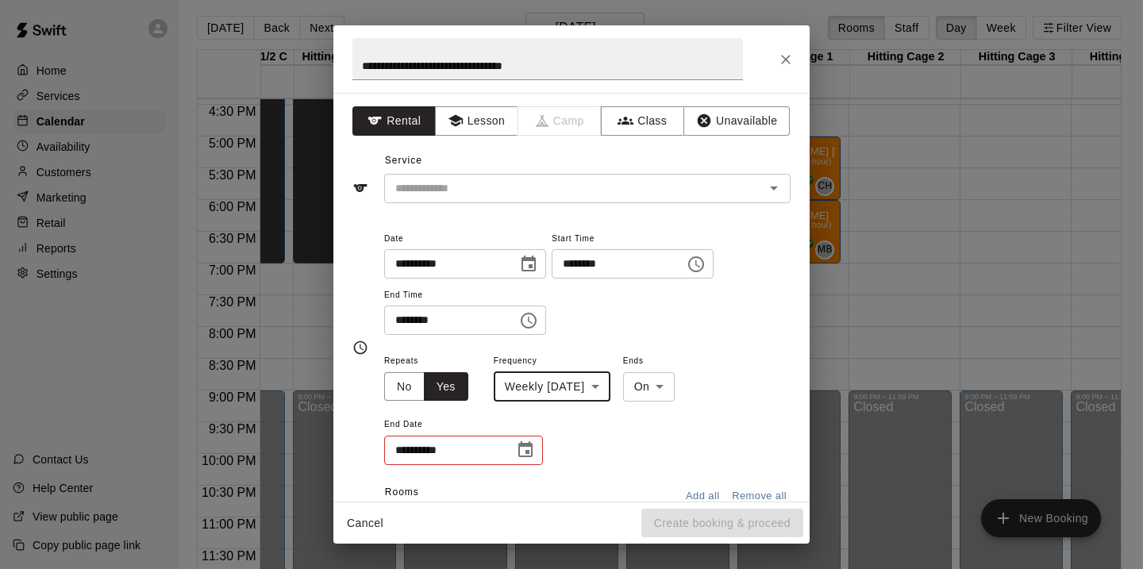
click at [445, 454] on input "**********" at bounding box center [443, 450] width 119 height 29
click at [525, 450] on icon "Choose date" at bounding box center [525, 449] width 14 height 16
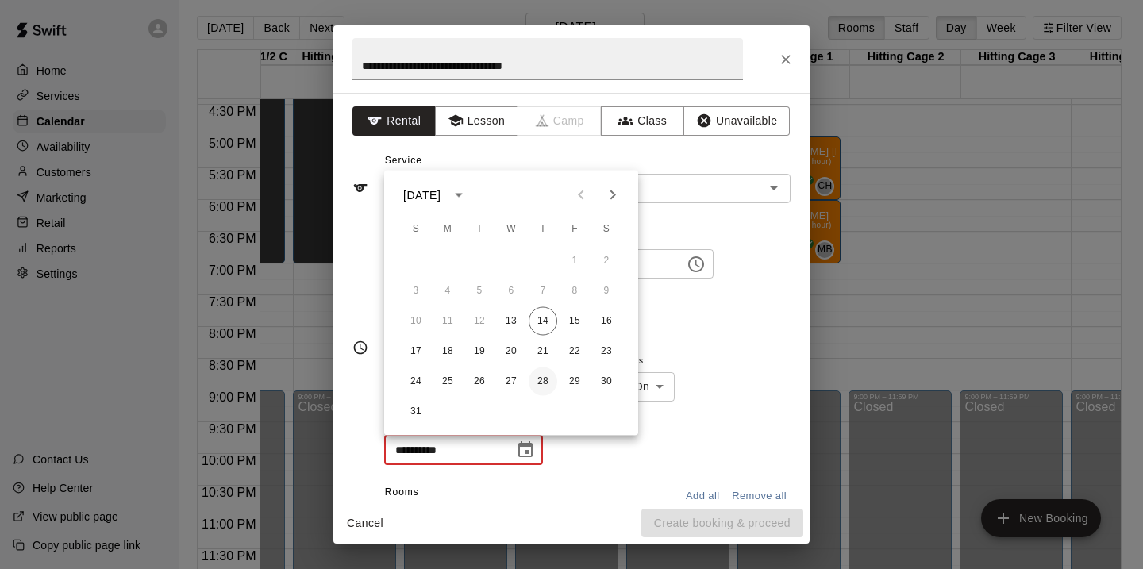
click at [544, 385] on button "28" at bounding box center [543, 381] width 29 height 29
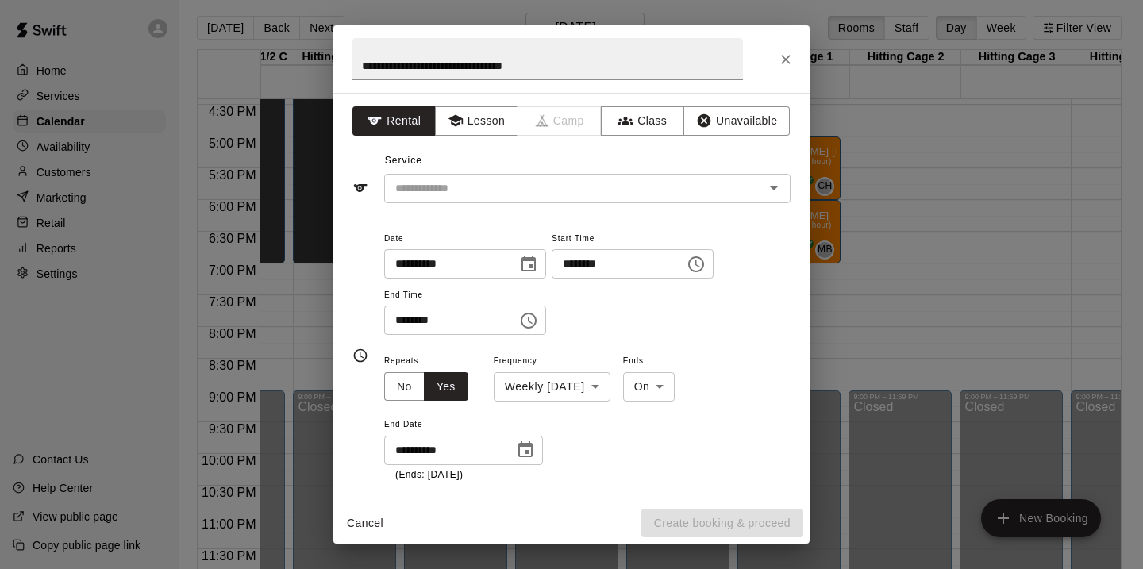
click at [526, 443] on icon "Choose date, selected date is Aug 28, 2025" at bounding box center [525, 449] width 14 height 16
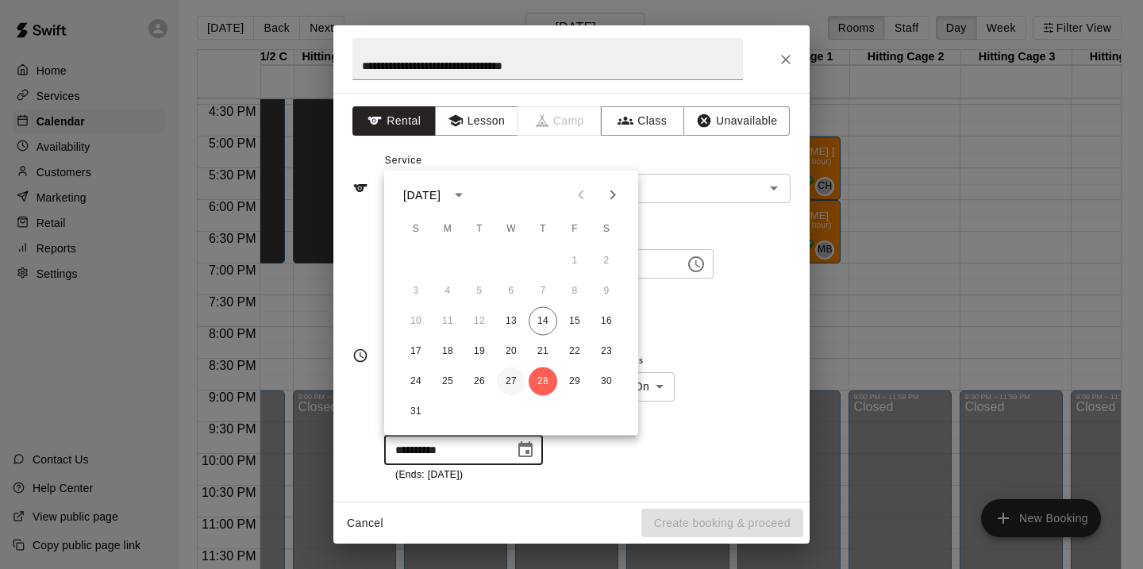
click at [516, 378] on button "27" at bounding box center [511, 381] width 29 height 29
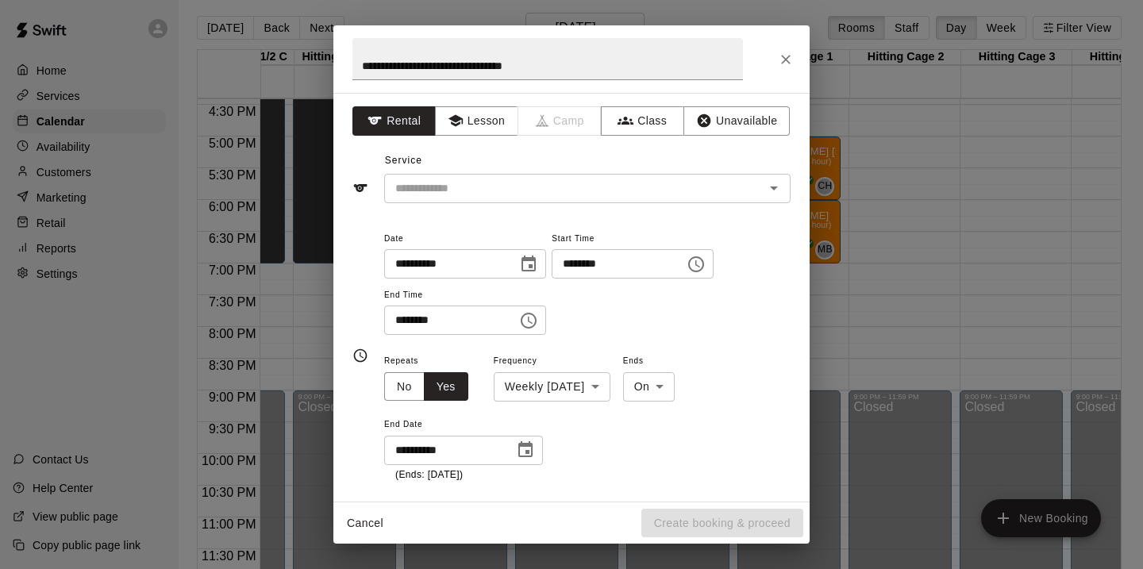
type input "**********"
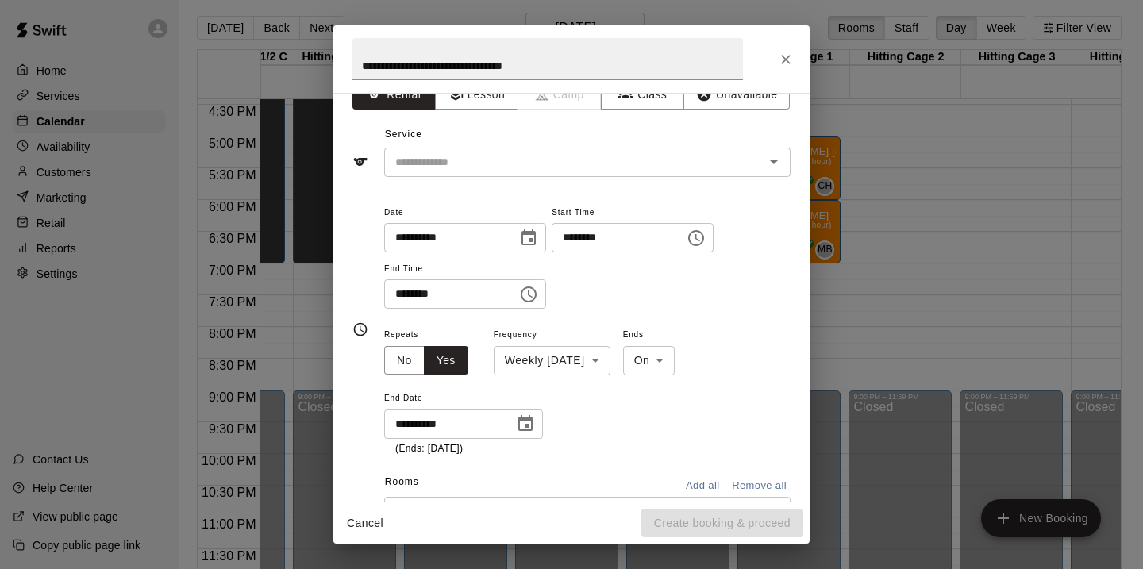
scroll to position [28, 0]
click at [616, 157] on input "text" at bounding box center [564, 161] width 350 height 20
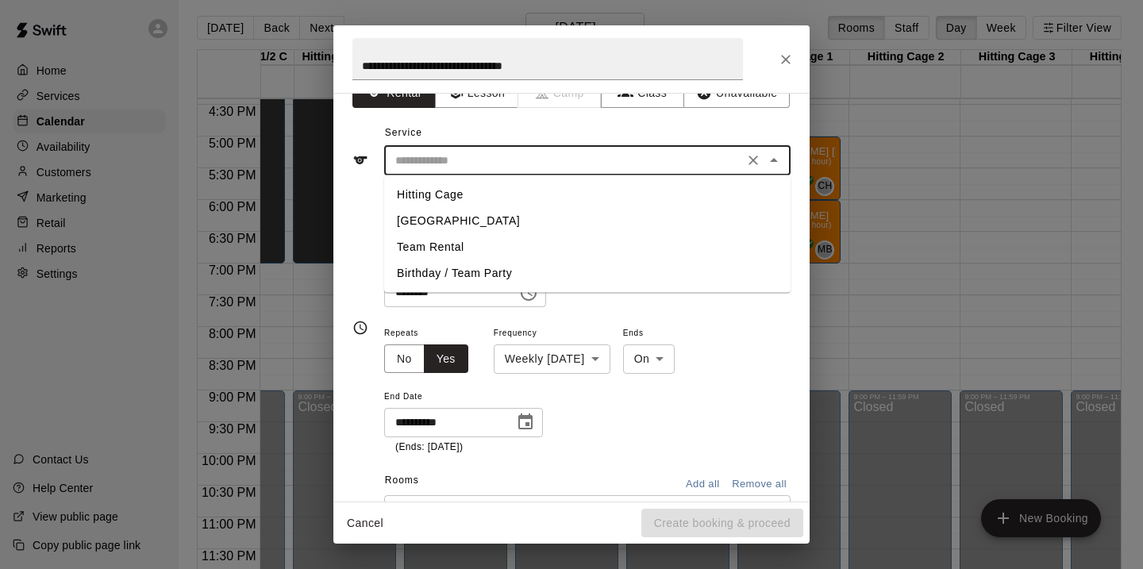
click at [430, 198] on li "Hitting Cage" at bounding box center [587, 195] width 406 height 26
type input "**********"
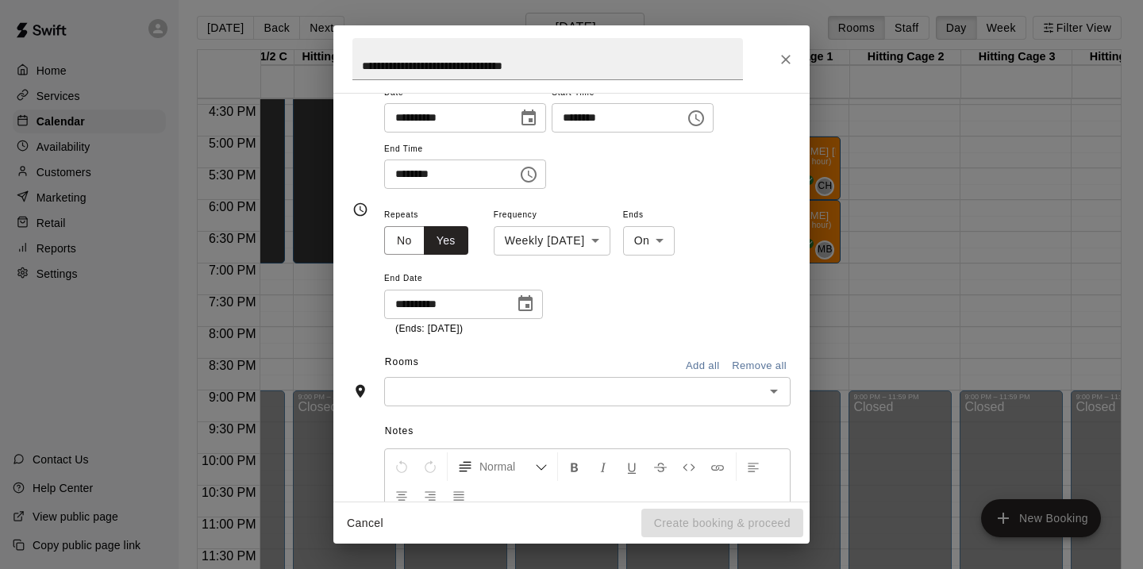
scroll to position [160, 0]
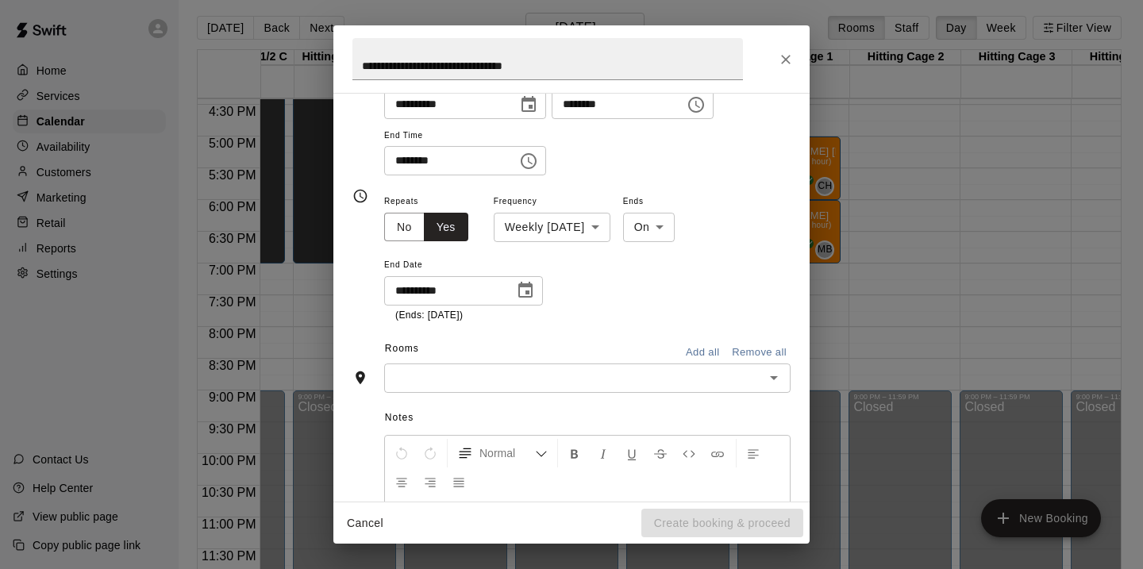
click at [700, 354] on button "Add all" at bounding box center [702, 352] width 51 height 25
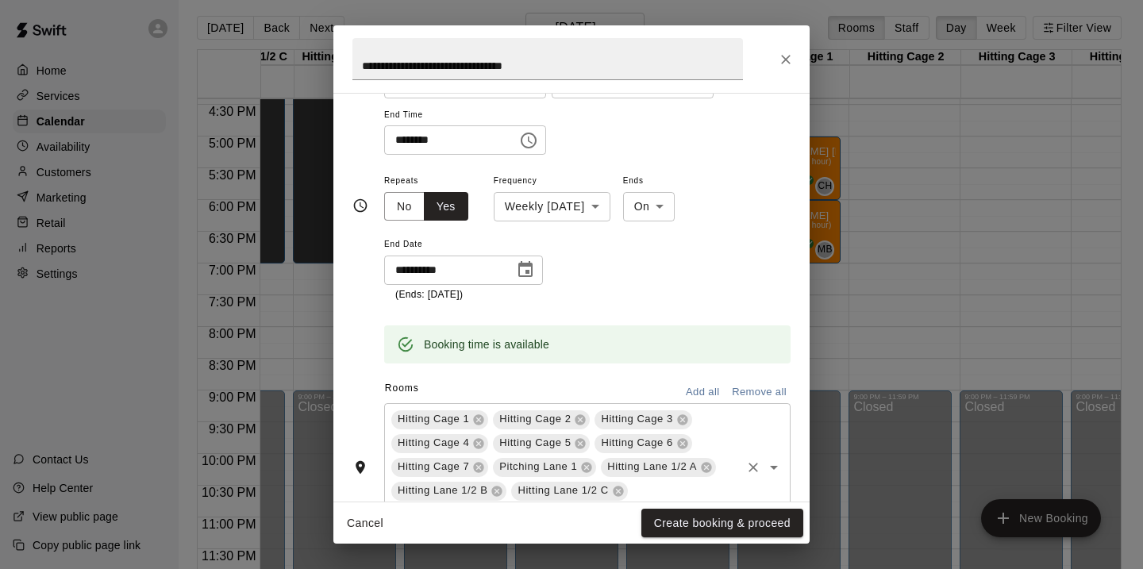
scroll to position [190, 0]
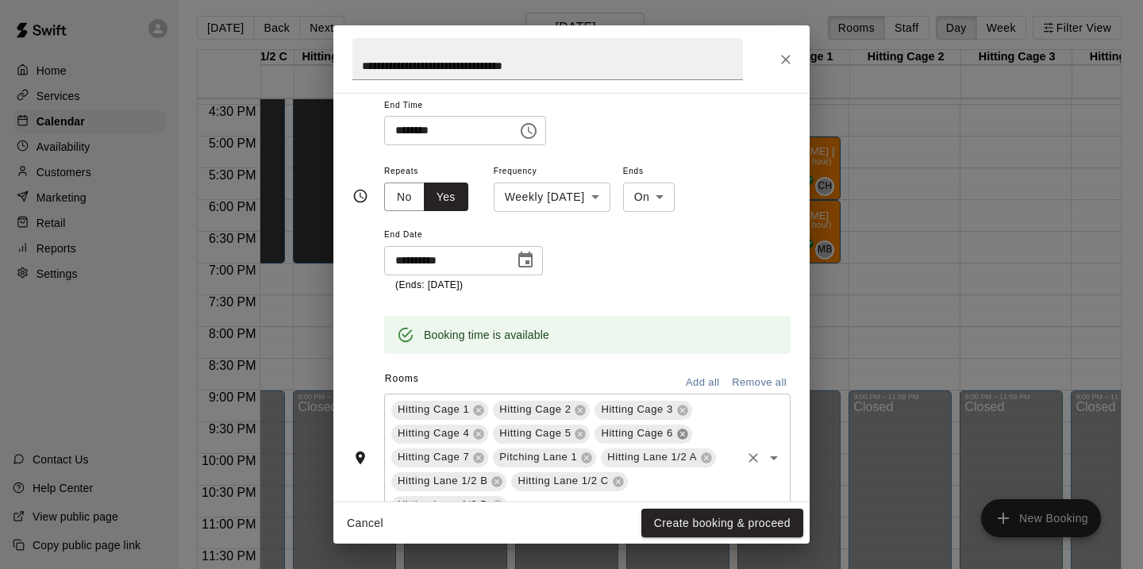
click at [680, 431] on icon at bounding box center [682, 434] width 10 height 10
click at [688, 435] on icon at bounding box center [688, 434] width 10 height 10
click at [702, 429] on icon at bounding box center [700, 434] width 10 height 10
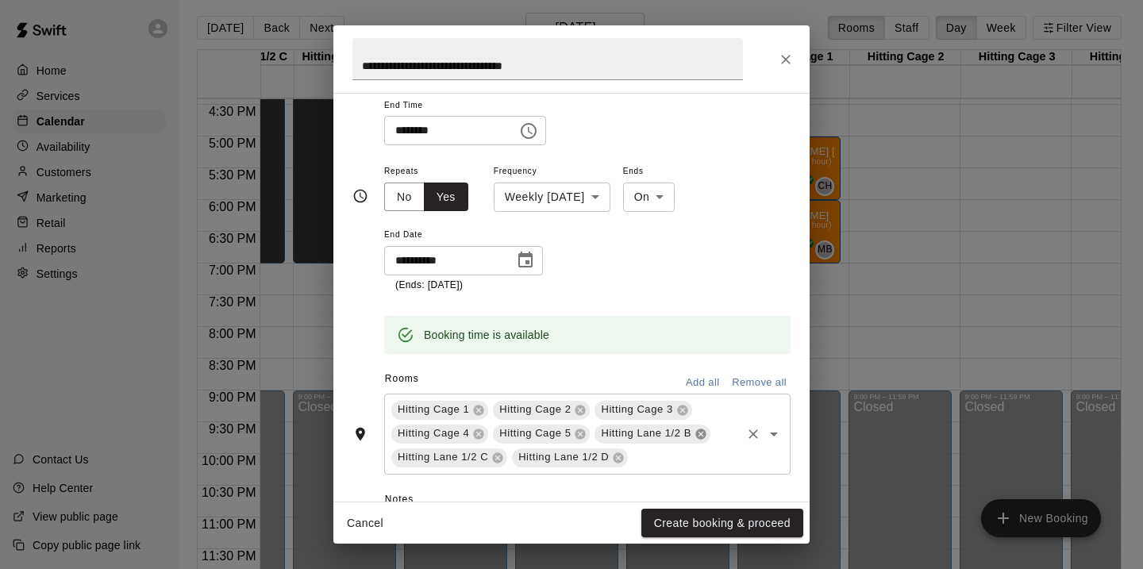
click at [702, 429] on icon at bounding box center [700, 434] width 10 height 10
click at [702, 429] on icon at bounding box center [701, 434] width 10 height 10
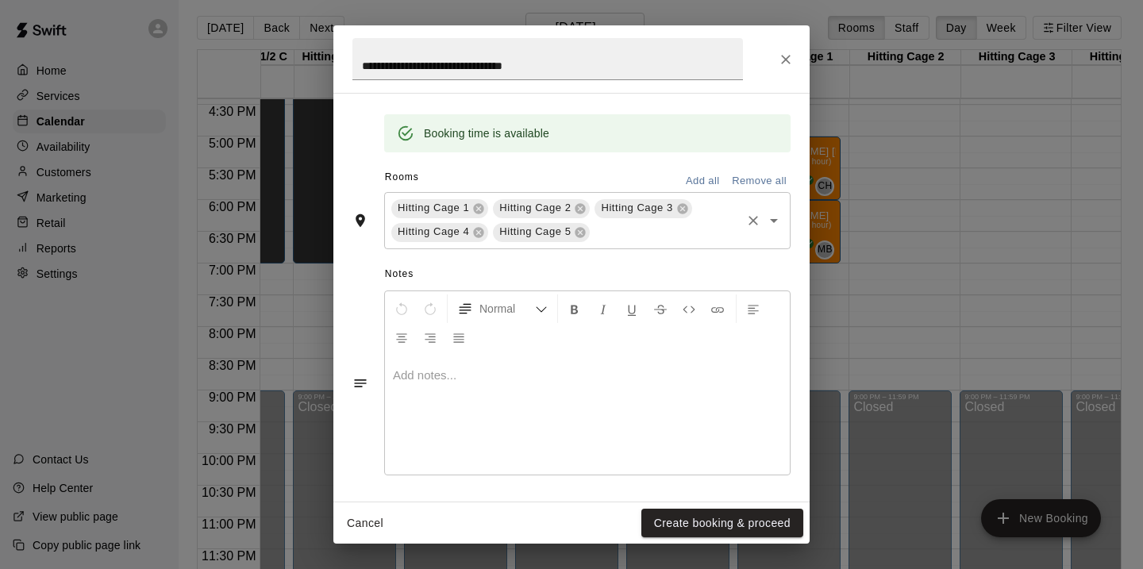
scroll to position [395, 0]
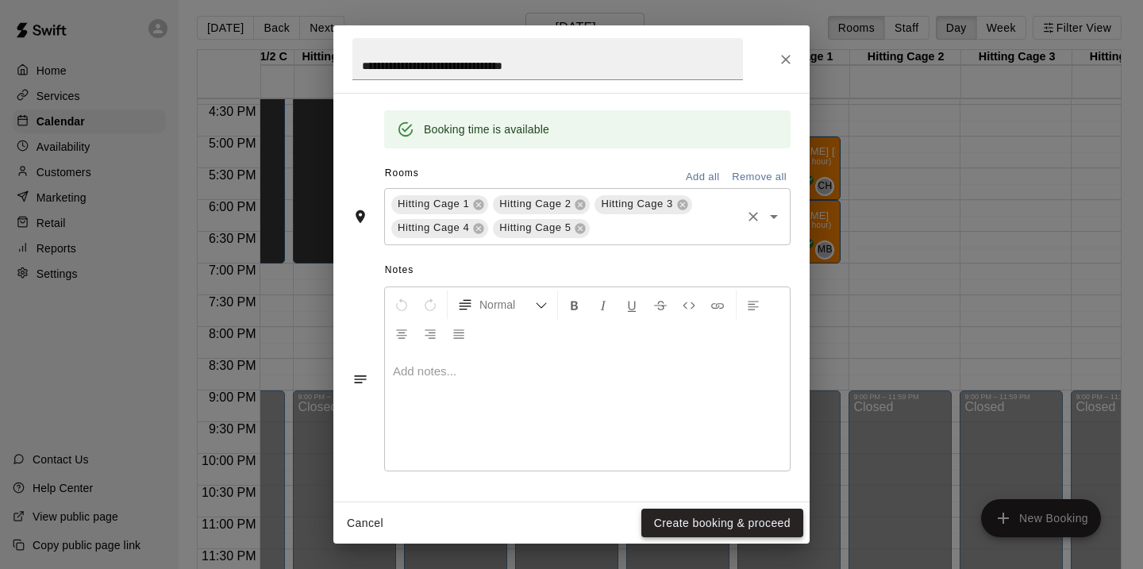
click at [690, 524] on button "Create booking & proceed" at bounding box center [722, 523] width 162 height 29
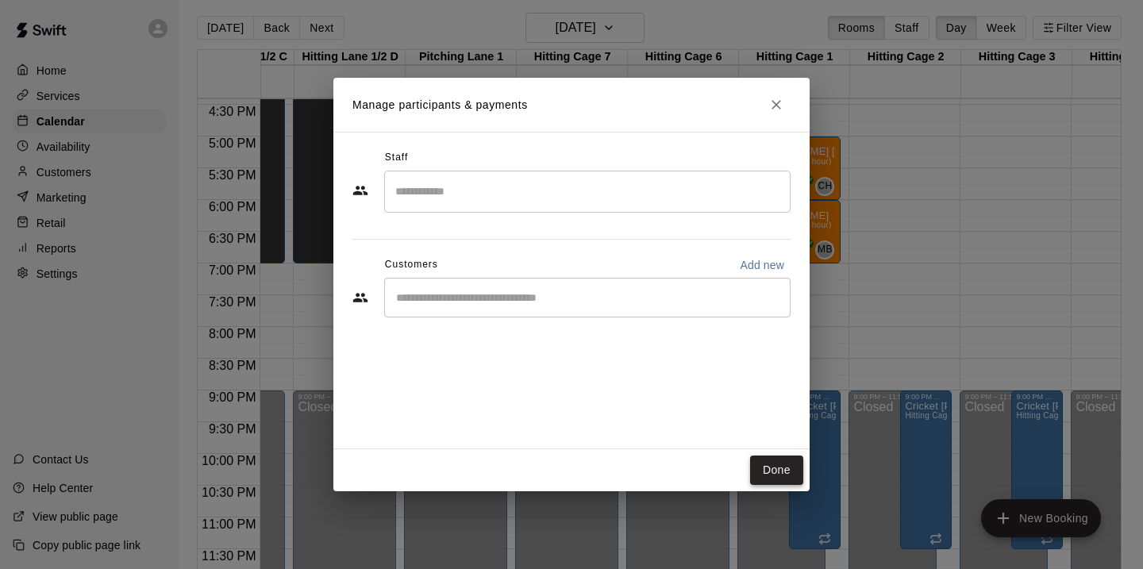
click at [780, 476] on button "Done" at bounding box center [776, 470] width 53 height 29
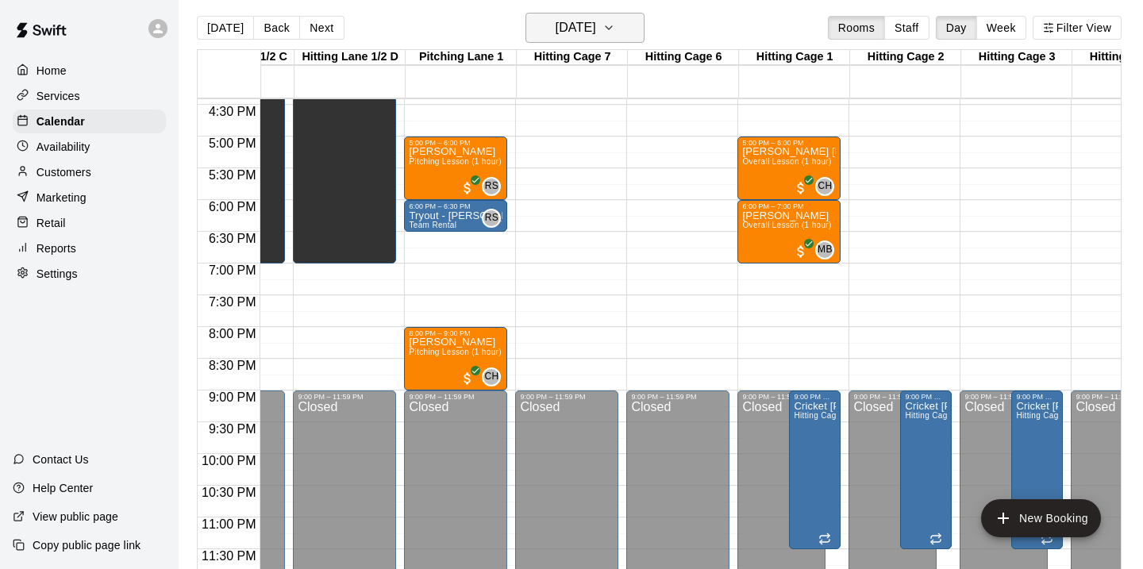
click at [615, 25] on icon "button" at bounding box center [608, 27] width 13 height 19
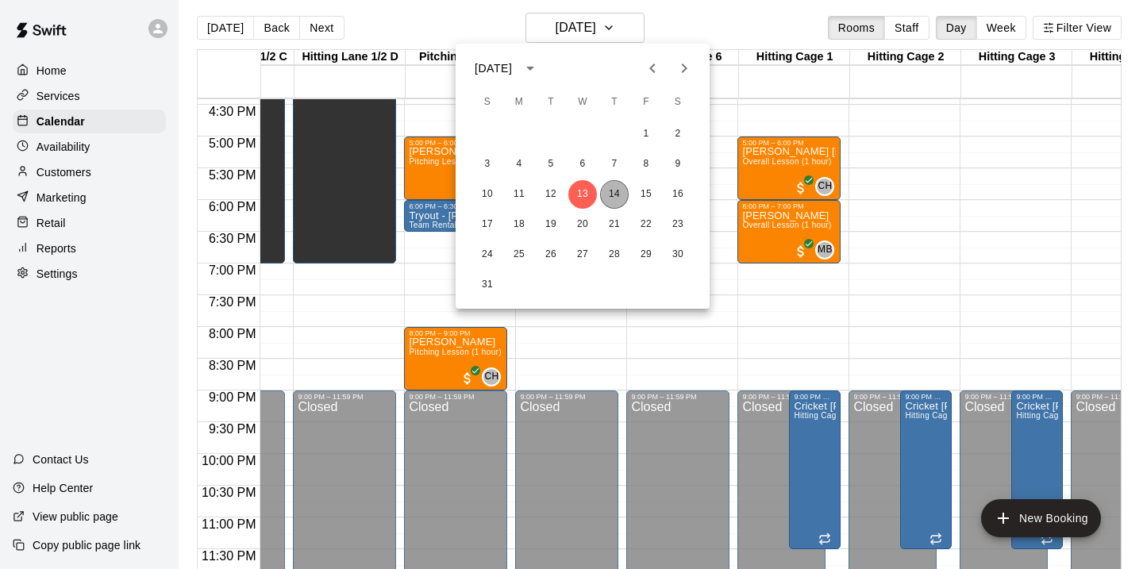
click at [614, 183] on button "14" at bounding box center [614, 194] width 29 height 29
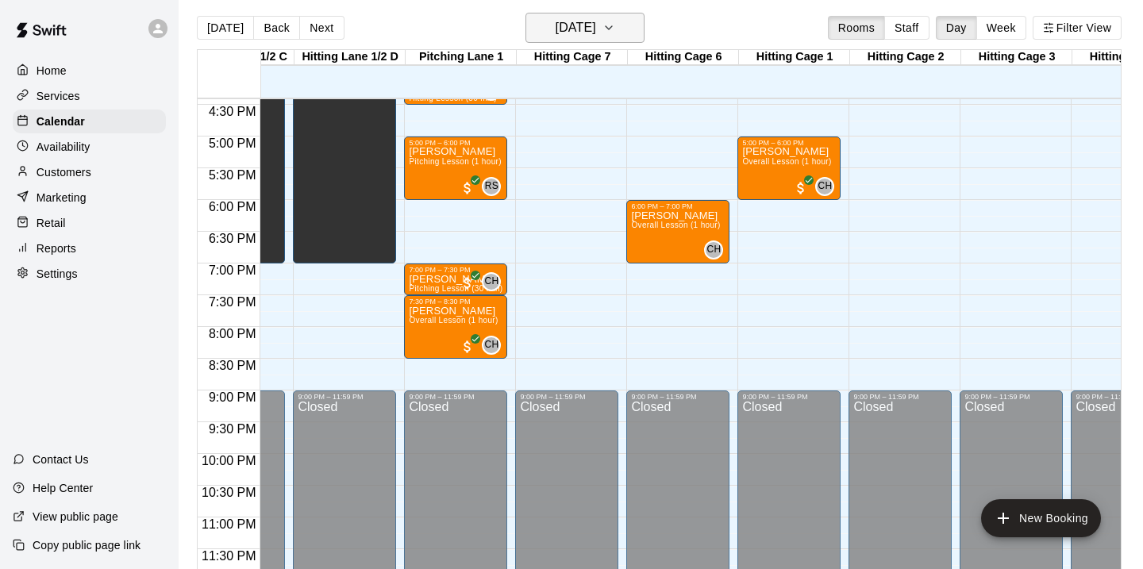
click at [615, 26] on icon "button" at bounding box center [608, 27] width 13 height 19
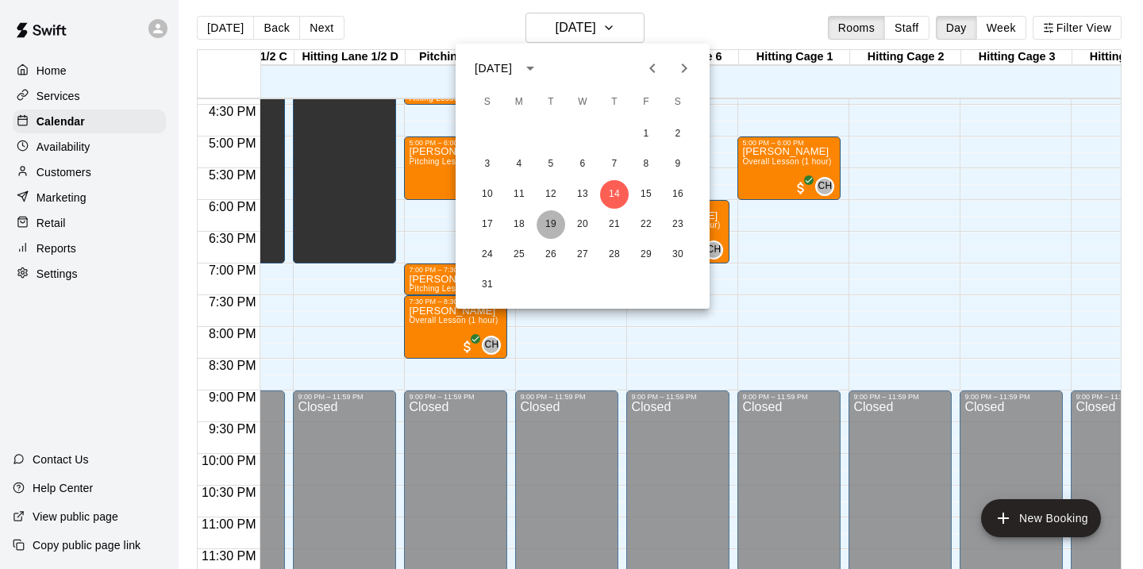
click at [547, 222] on button "19" at bounding box center [551, 224] width 29 height 29
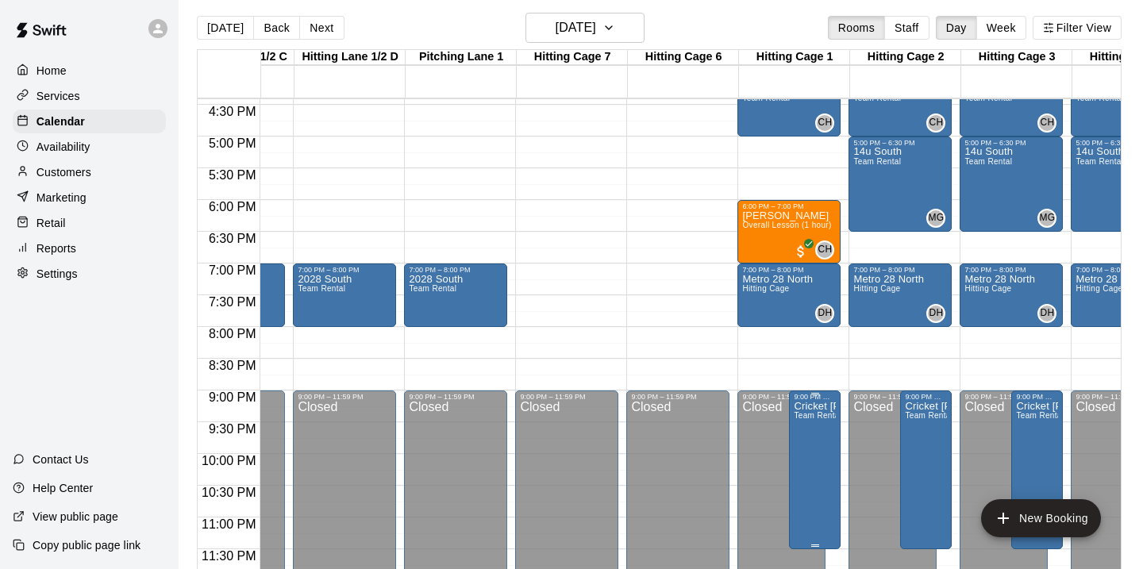
click at [811, 406] on p "Cricket [PERSON_NAME] - $120" at bounding box center [815, 406] width 42 height 0
click at [814, 429] on icon "edit" at bounding box center [810, 422] width 19 height 19
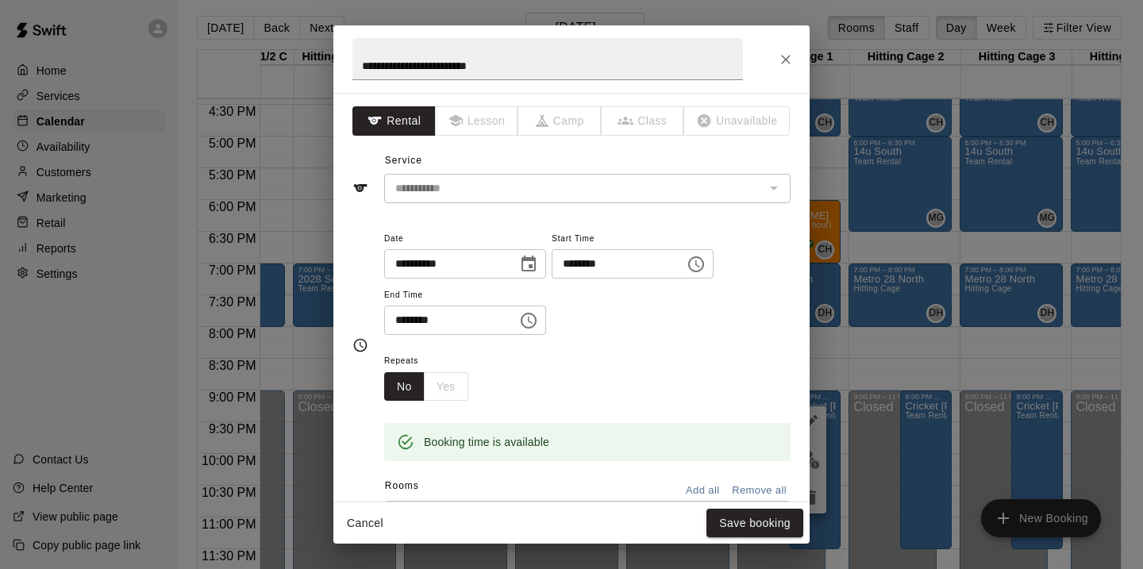
click at [443, 376] on div "No Yes" at bounding box center [426, 386] width 84 height 29
click at [442, 383] on div "No Yes" at bounding box center [426, 386] width 84 height 29
click at [409, 387] on button "No" at bounding box center [404, 386] width 40 height 29
click at [433, 388] on div "No Yes" at bounding box center [426, 386] width 84 height 29
click at [448, 387] on div "No Yes" at bounding box center [426, 386] width 84 height 29
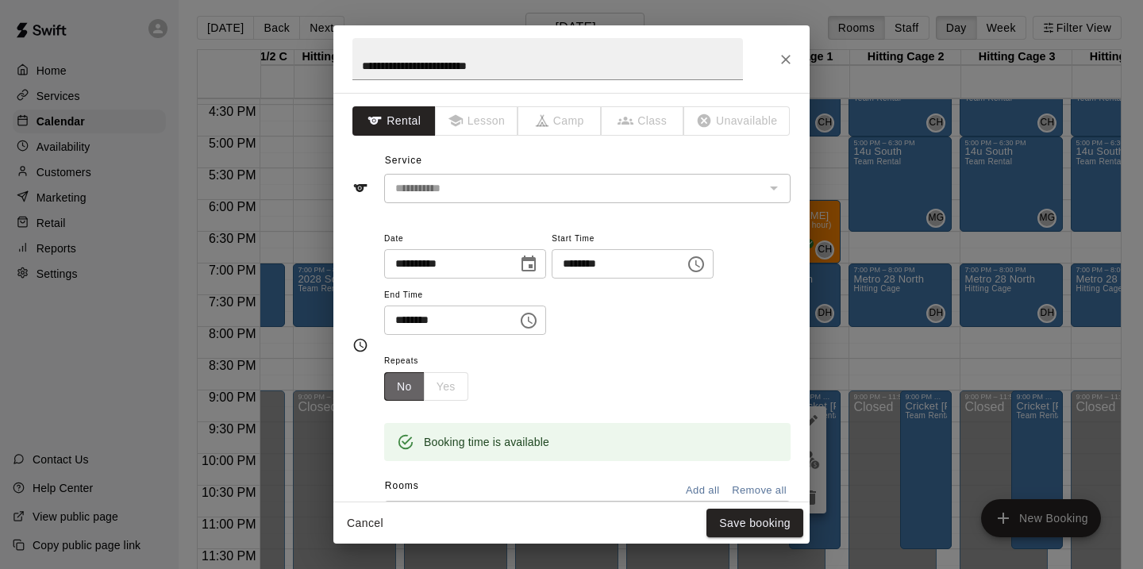
click at [413, 384] on button "No" at bounding box center [404, 386] width 40 height 29
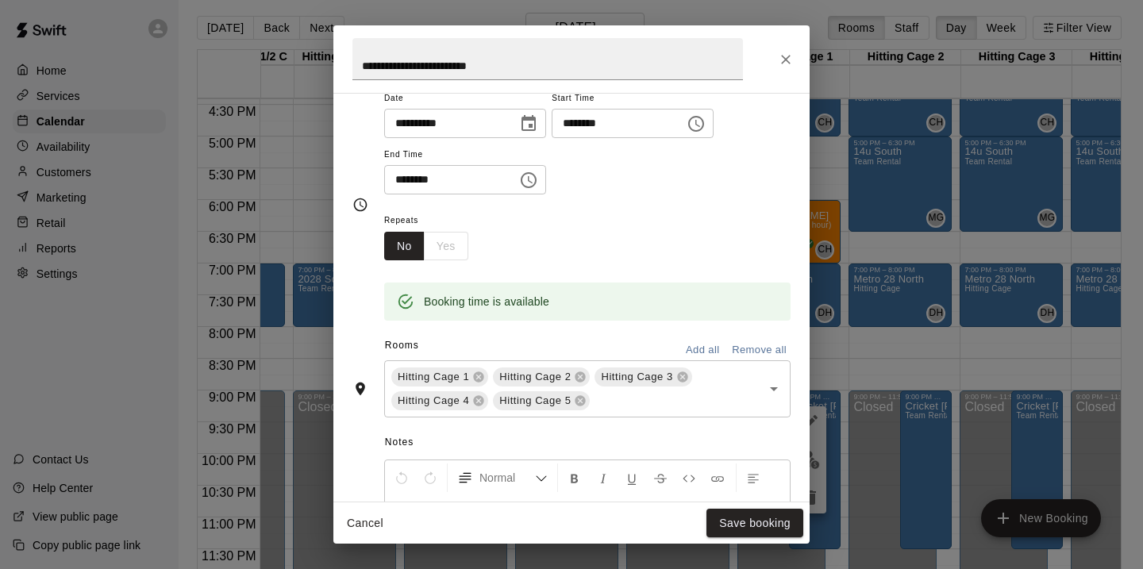
scroll to position [0, 0]
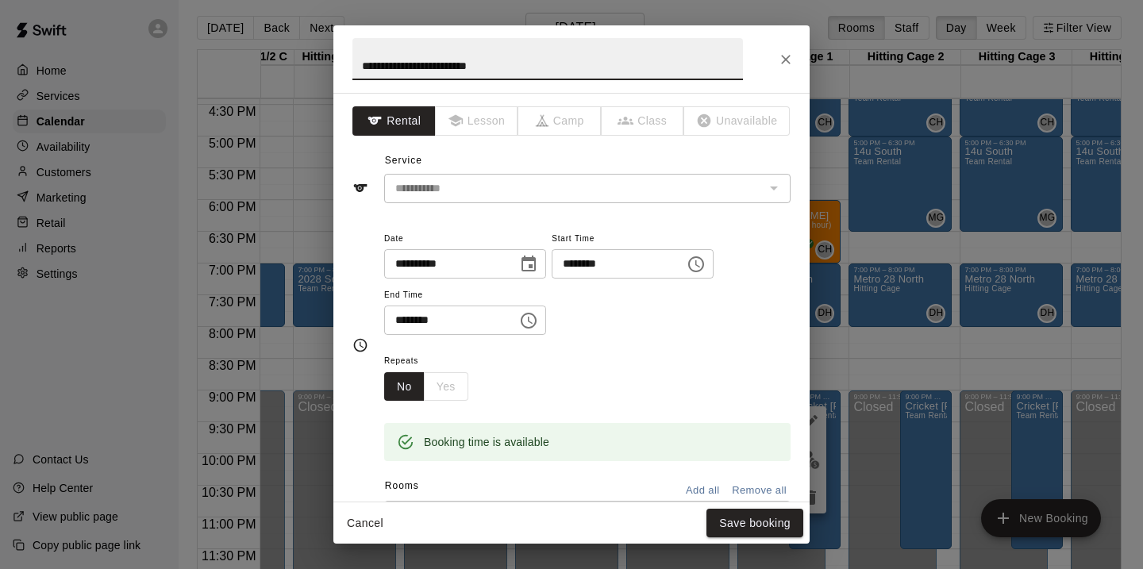
drag, startPoint x: 363, startPoint y: 63, endPoint x: 513, endPoint y: 76, distance: 149.7
click at [513, 76] on input "**********" at bounding box center [547, 59] width 390 height 42
click at [785, 63] on icon "Close" at bounding box center [786, 60] width 16 height 16
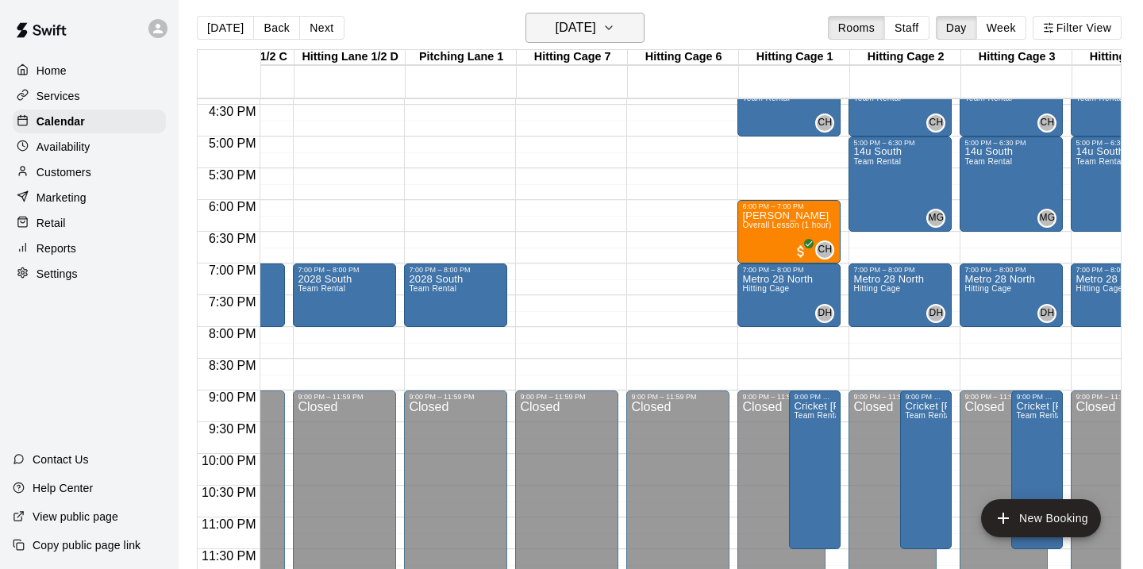
click at [615, 26] on icon "button" at bounding box center [608, 27] width 13 height 19
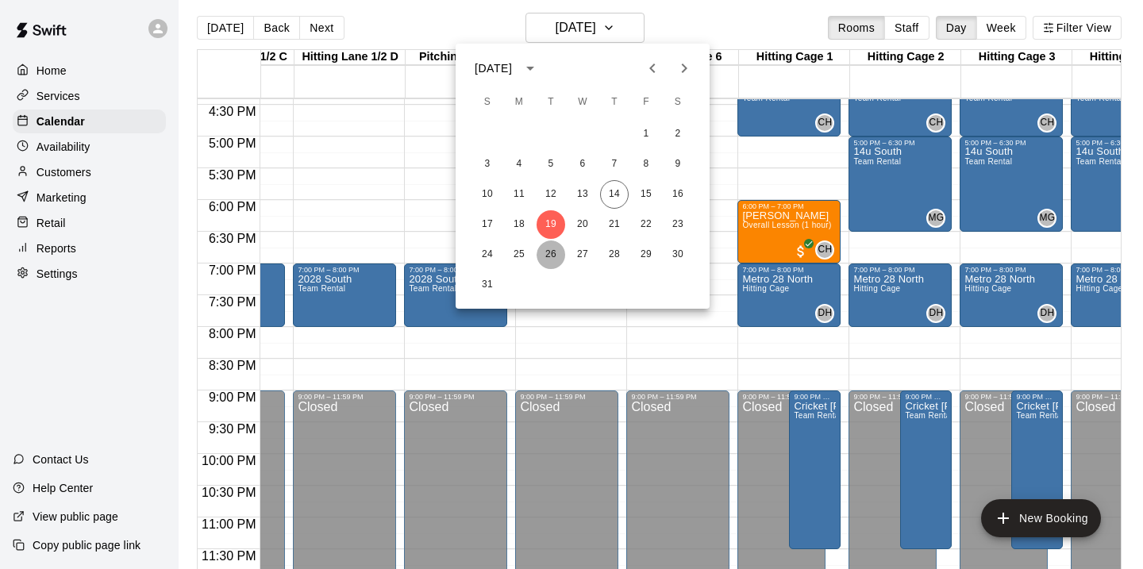
click at [546, 253] on button "26" at bounding box center [551, 254] width 29 height 29
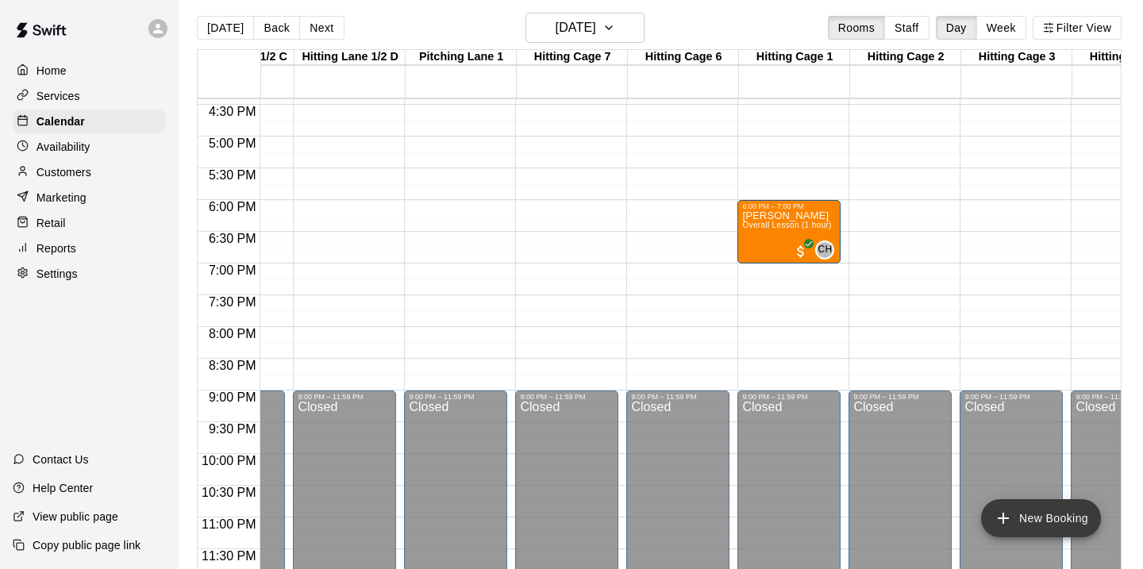
click at [1044, 525] on button "New Booking" at bounding box center [1041, 518] width 120 height 38
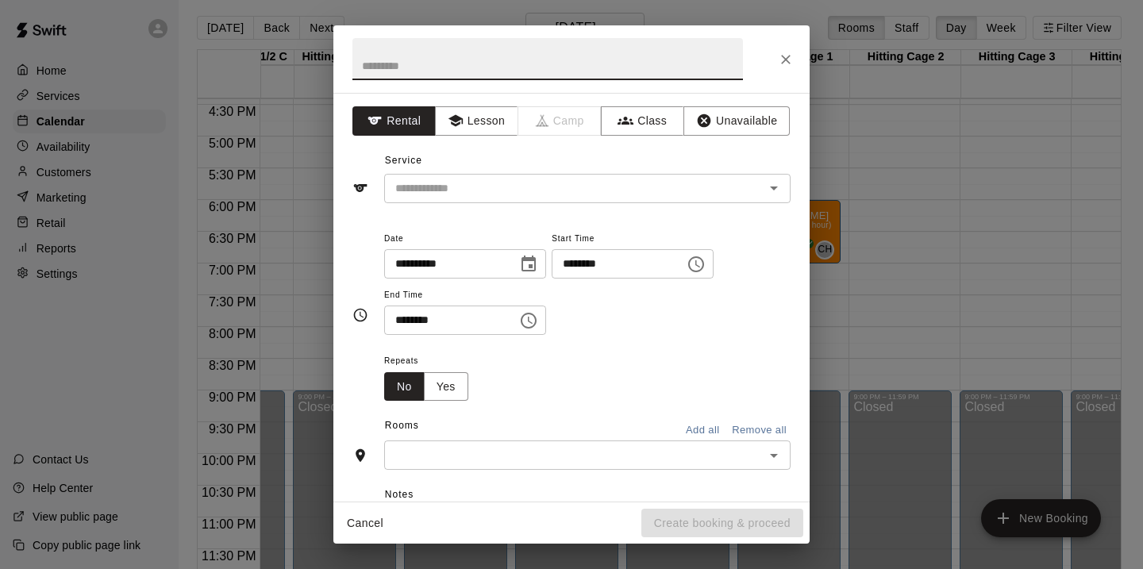
click at [553, 65] on input "text" at bounding box center [547, 59] width 390 height 42
type input "**********"
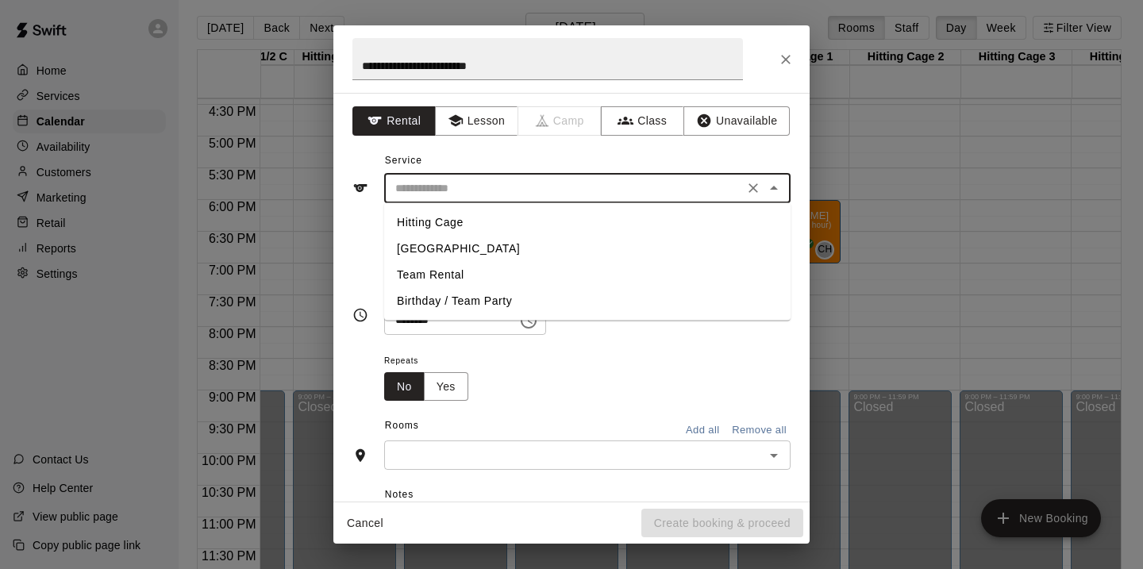
click at [552, 191] on input "text" at bounding box center [564, 189] width 350 height 20
click at [452, 268] on li "Team Rental" at bounding box center [587, 275] width 406 height 26
type input "**********"
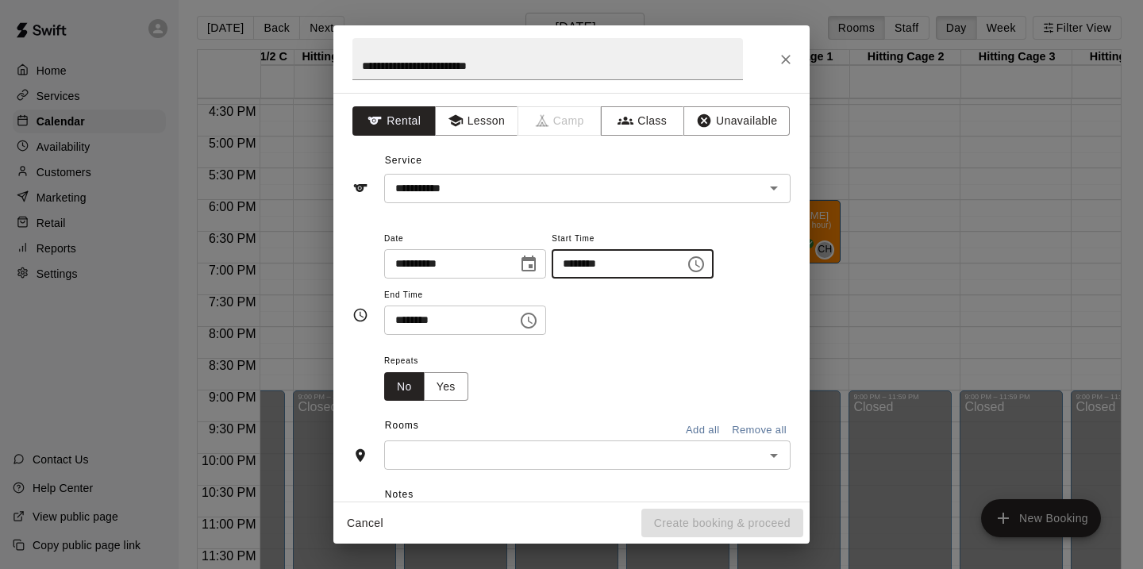
click at [576, 270] on input "********" at bounding box center [613, 263] width 122 height 29
type input "********"
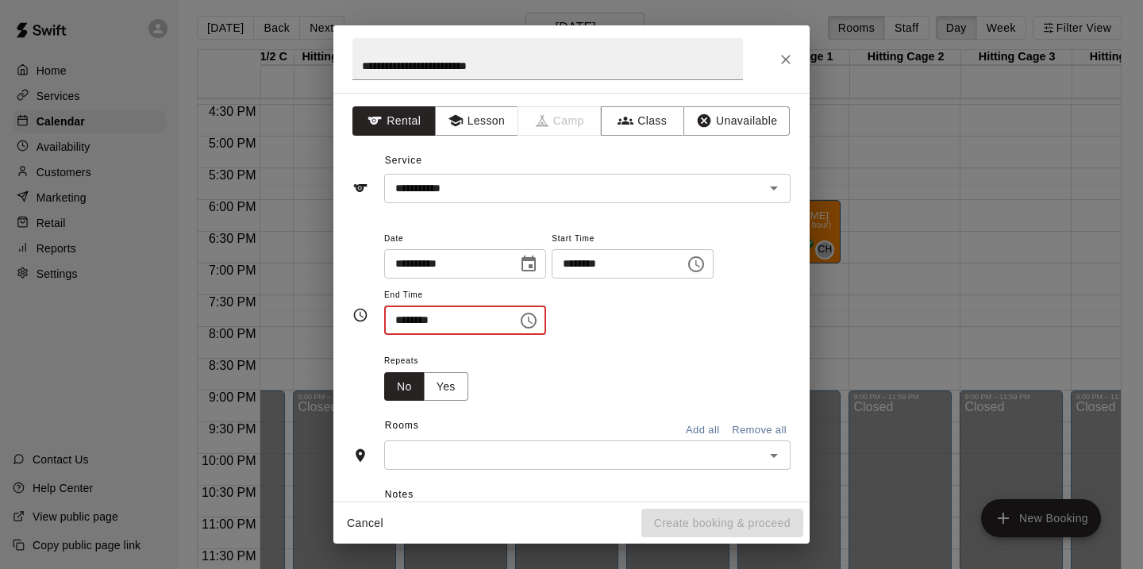
click at [406, 325] on input "********" at bounding box center [445, 320] width 122 height 29
type input "********"
click at [447, 383] on button "Yes" at bounding box center [446, 386] width 44 height 29
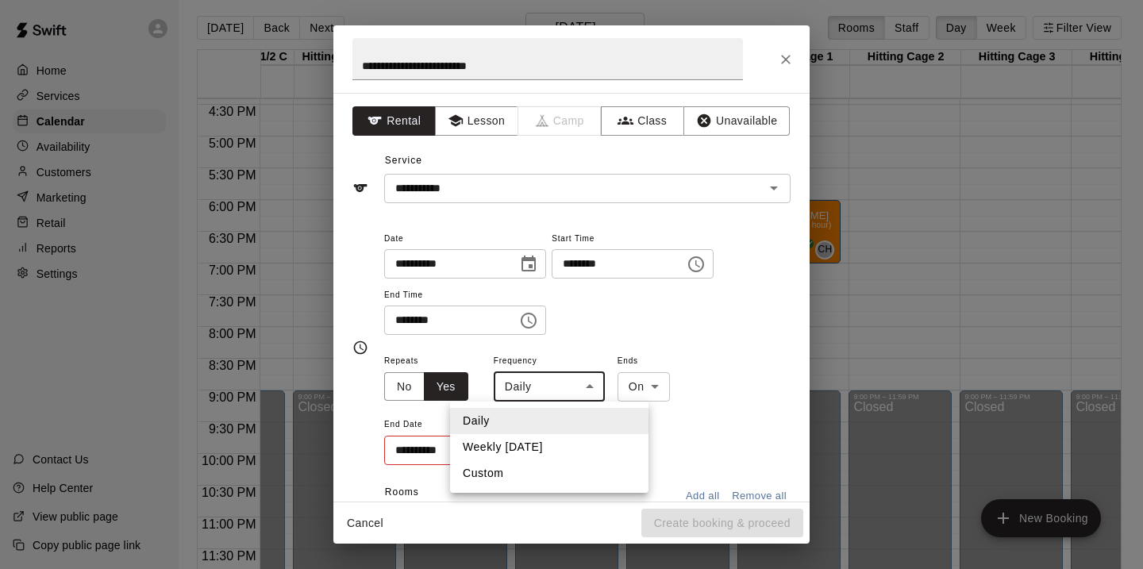
click at [594, 387] on body "Home Services Calendar Availability Customers Marketing Retail Reports Settings…" at bounding box center [571, 291] width 1143 height 594
click at [544, 440] on li "Weekly [DATE]" at bounding box center [549, 447] width 198 height 26
type input "******"
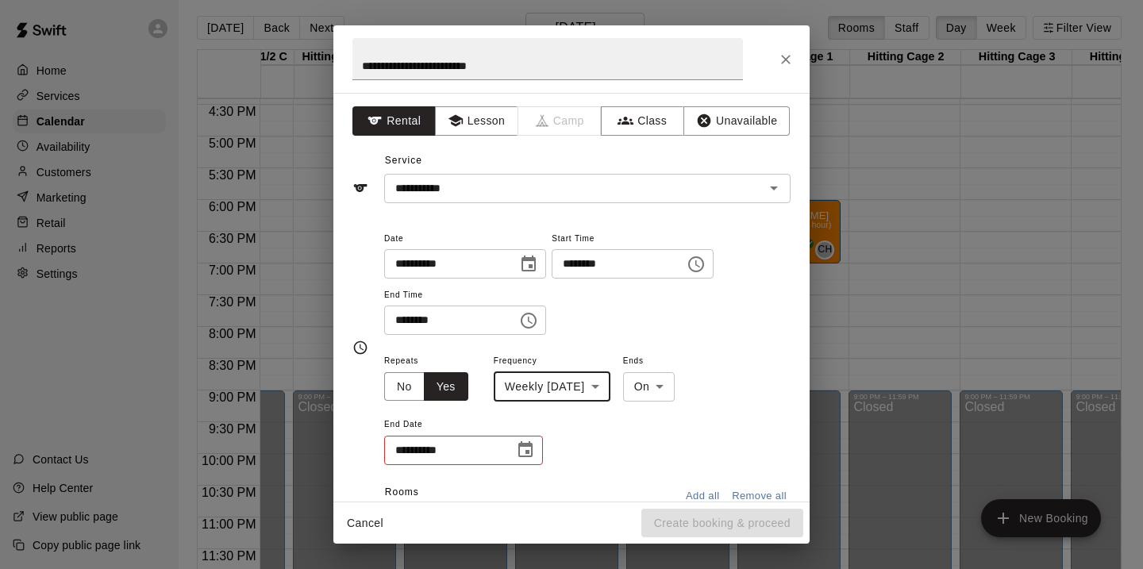
click at [530, 452] on icon "Choose date" at bounding box center [525, 449] width 19 height 19
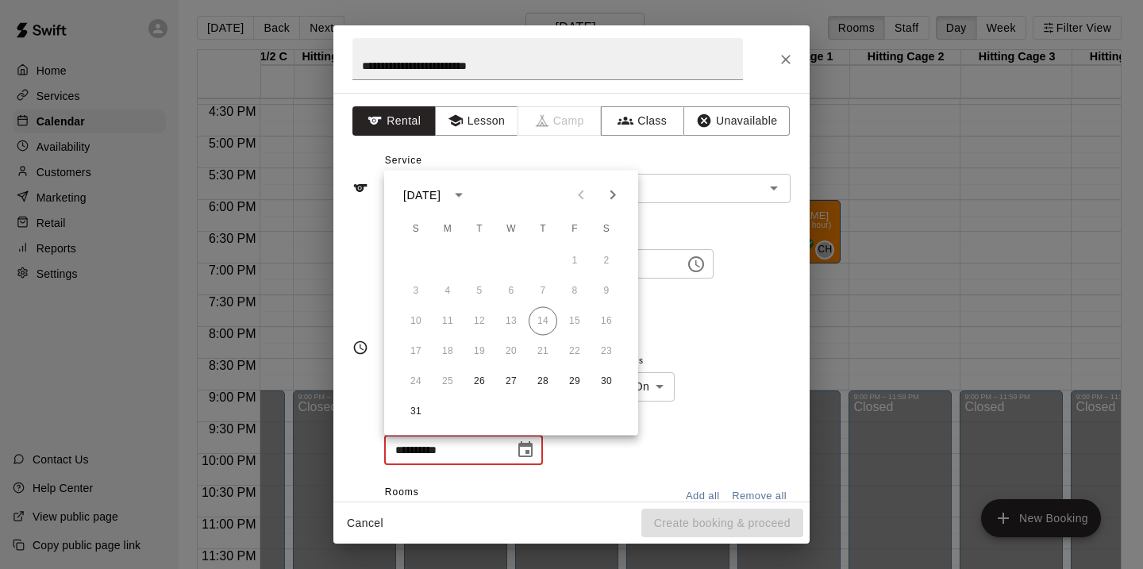
click at [614, 190] on icon "Next month" at bounding box center [612, 195] width 19 height 19
click at [479, 283] on button "9" at bounding box center [479, 291] width 29 height 29
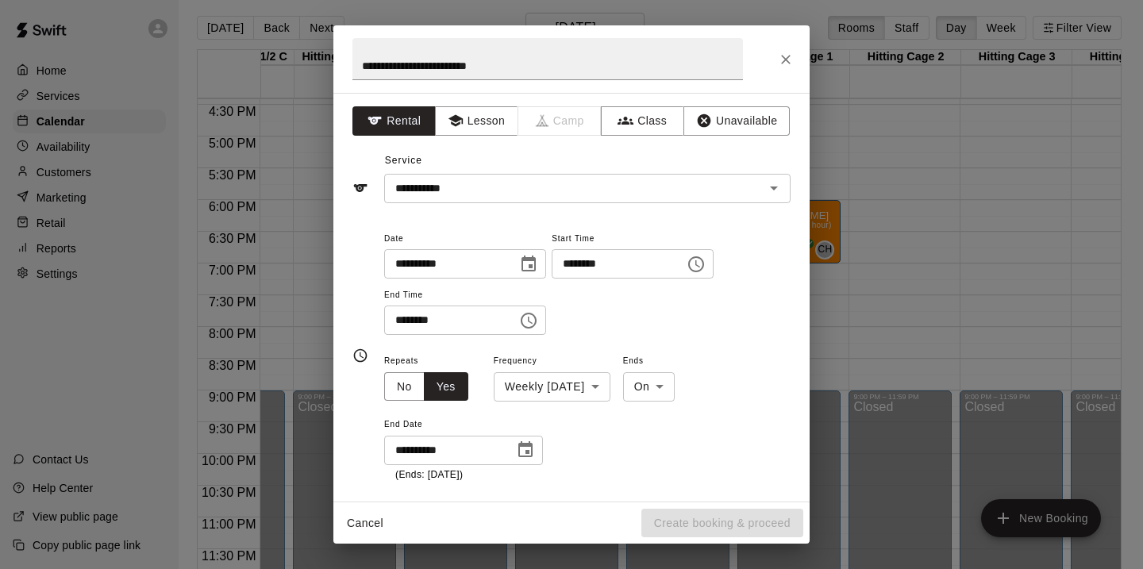
type input "**********"
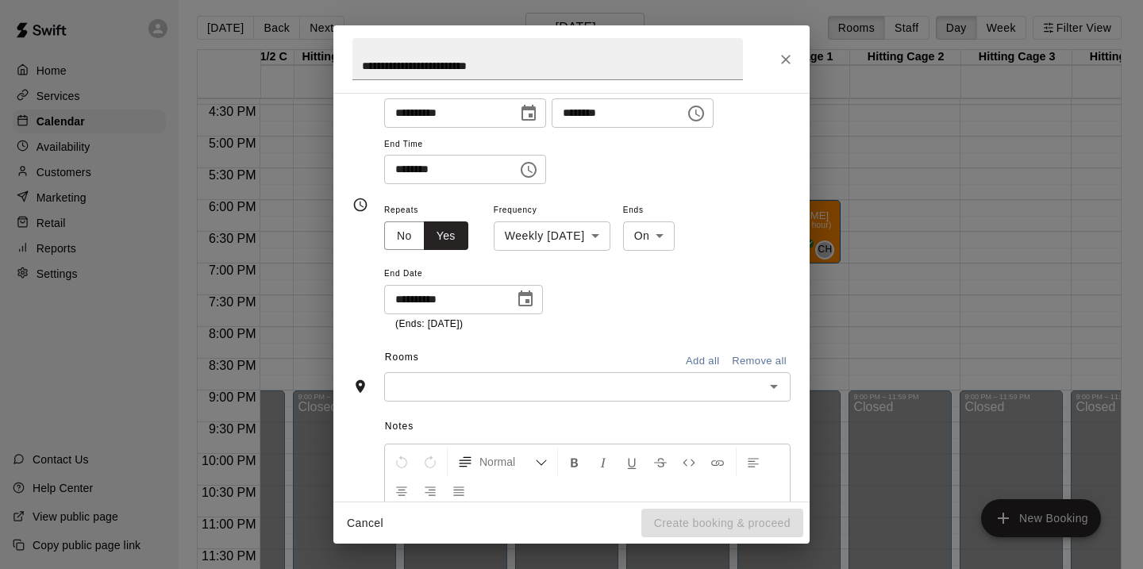
scroll to position [153, 0]
click at [775, 385] on icon "Open" at bounding box center [773, 384] width 19 height 19
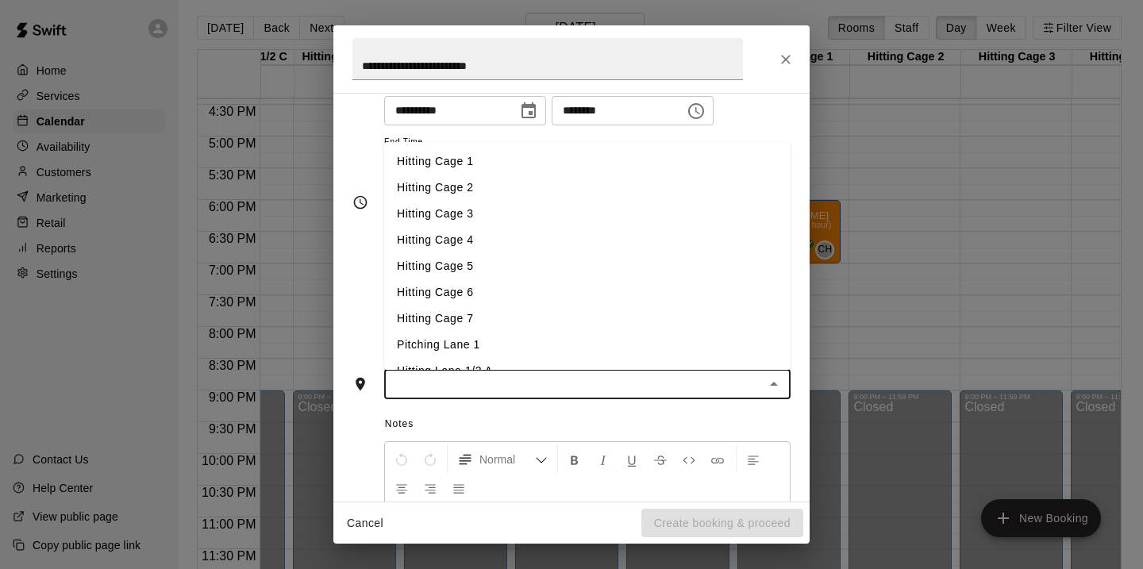
click at [457, 156] on li "Hitting Cage 1" at bounding box center [587, 161] width 406 height 26
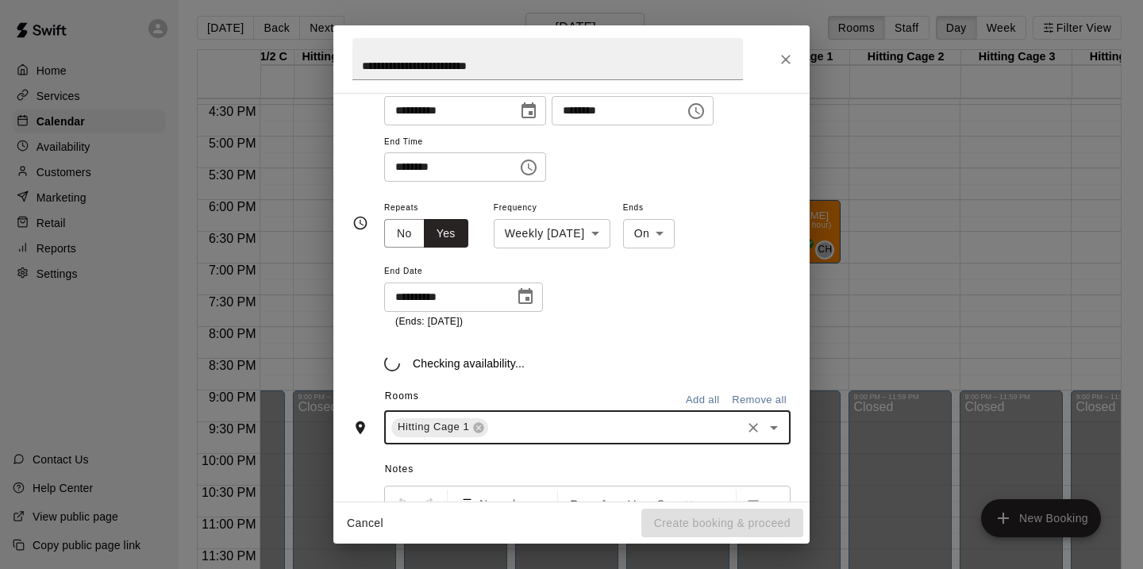
scroll to position [174, 0]
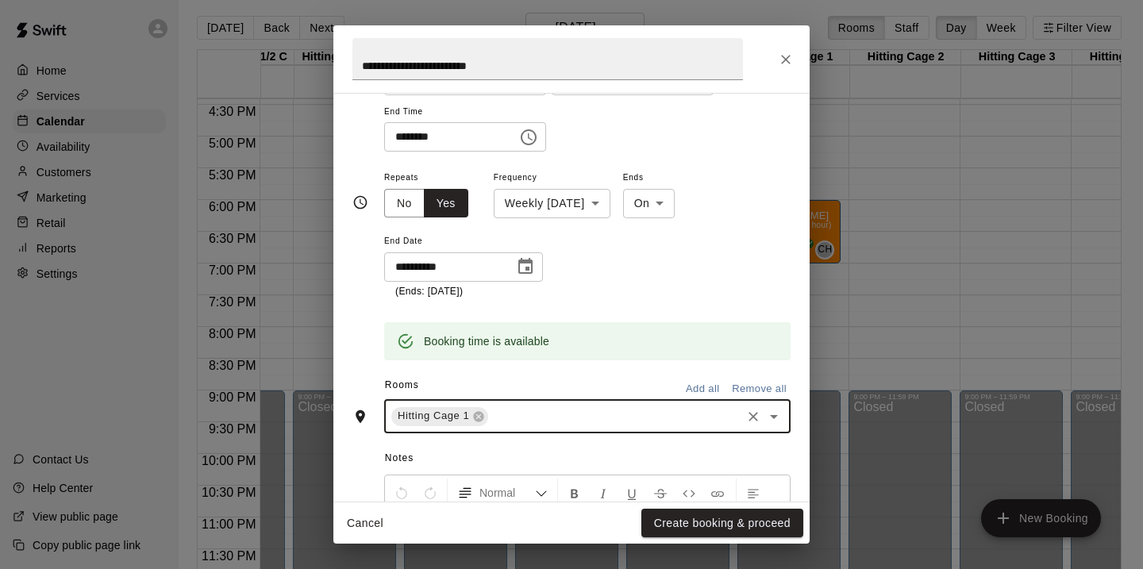
click at [696, 384] on button "Add all" at bounding box center [702, 389] width 51 height 25
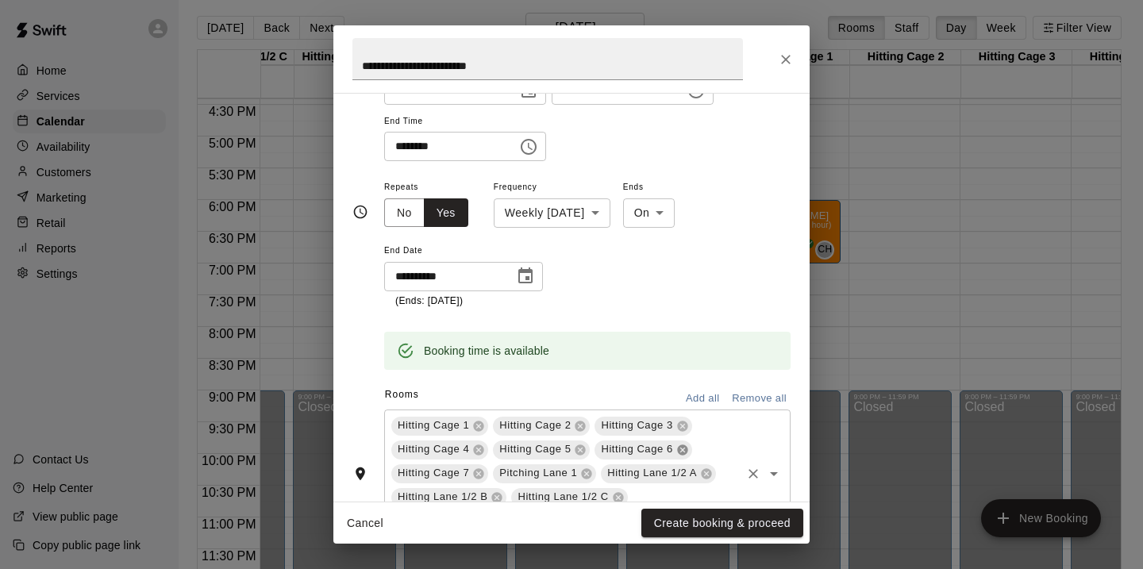
scroll to position [398, 0]
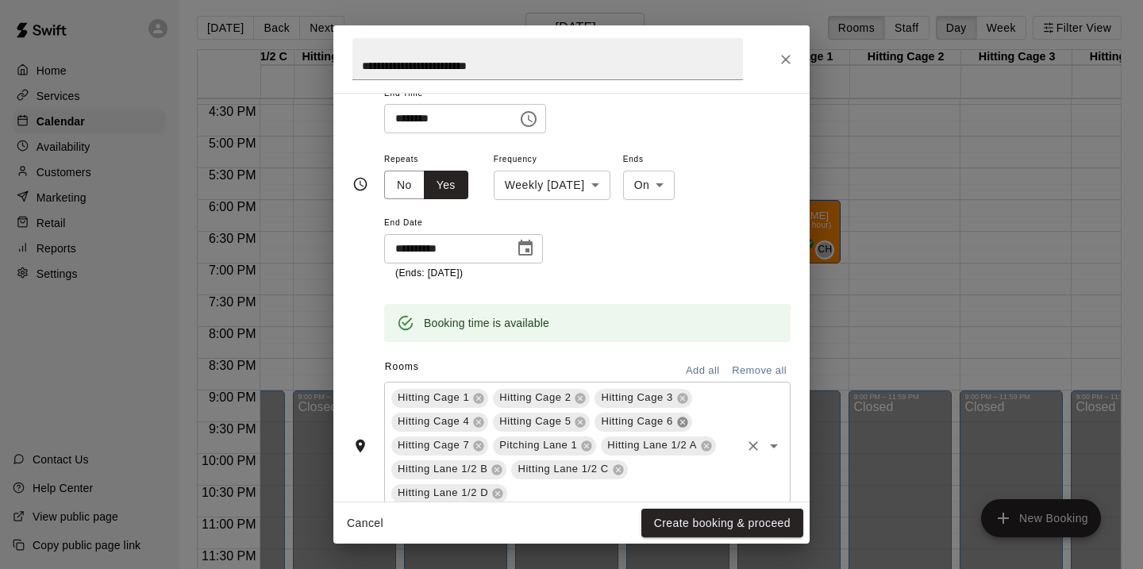
click at [684, 432] on div "Hitting Cage 6" at bounding box center [642, 422] width 97 height 19
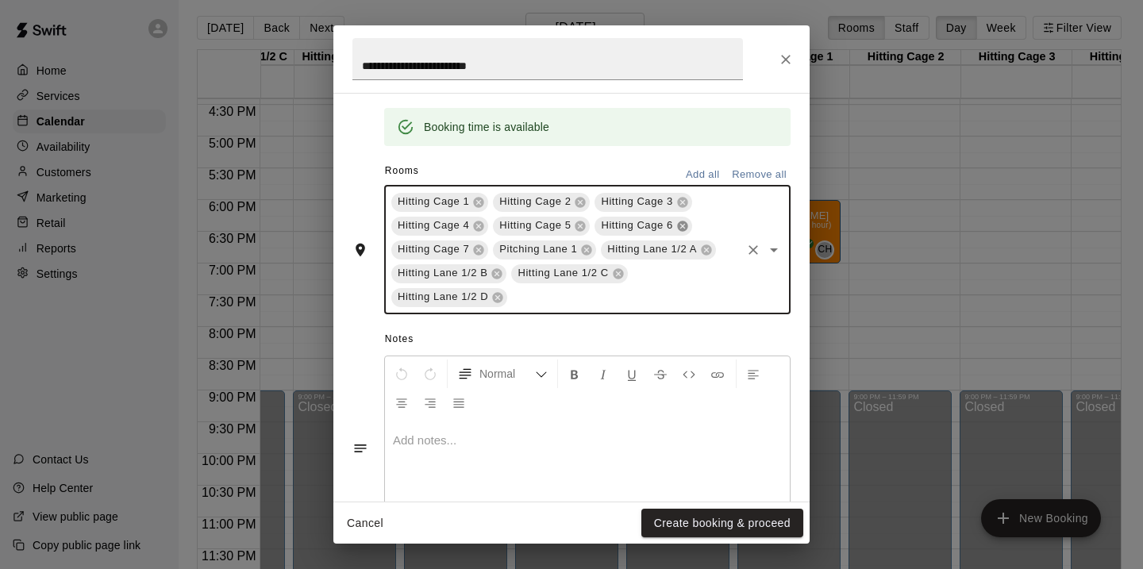
click at [683, 228] on icon at bounding box center [682, 226] width 10 height 10
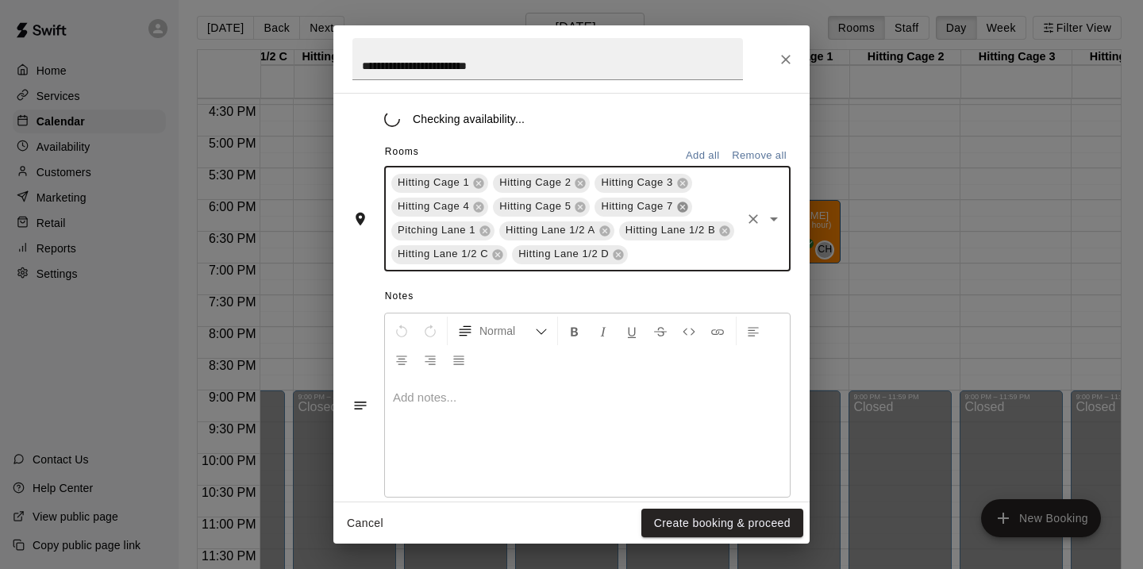
click at [682, 210] on icon at bounding box center [682, 207] width 10 height 10
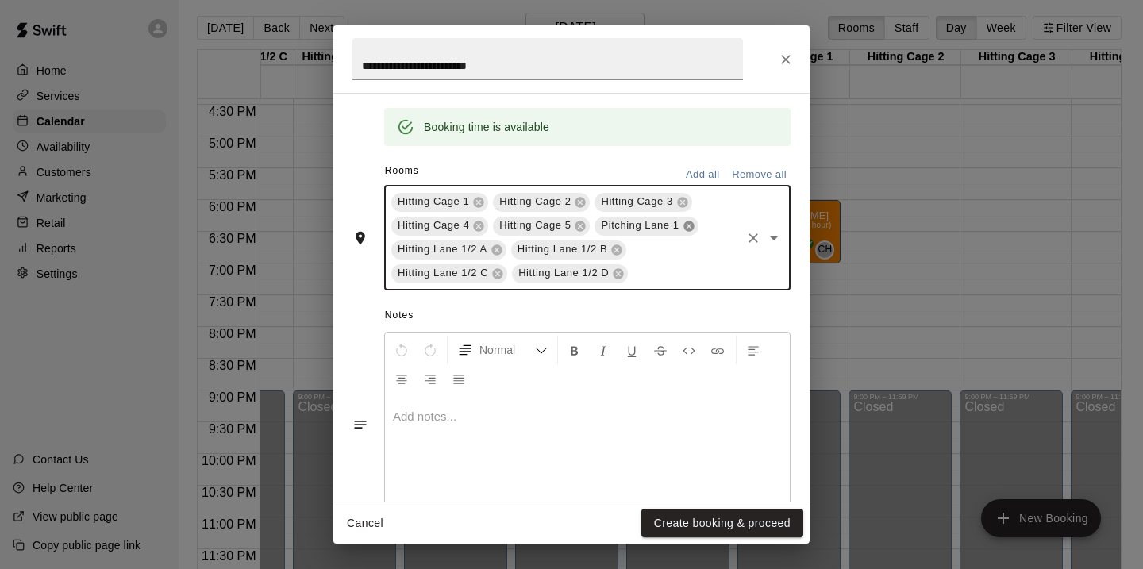
click at [685, 222] on icon at bounding box center [688, 226] width 10 height 10
click at [700, 221] on icon at bounding box center [700, 226] width 10 height 10
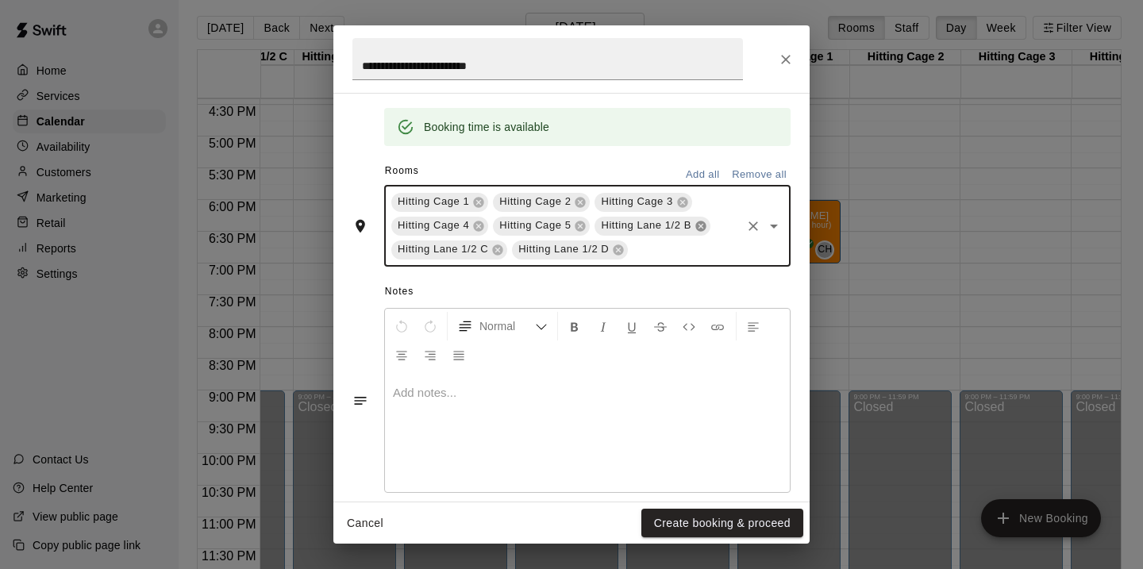
click at [700, 222] on icon at bounding box center [700, 226] width 10 height 10
click at [700, 222] on icon at bounding box center [701, 226] width 10 height 10
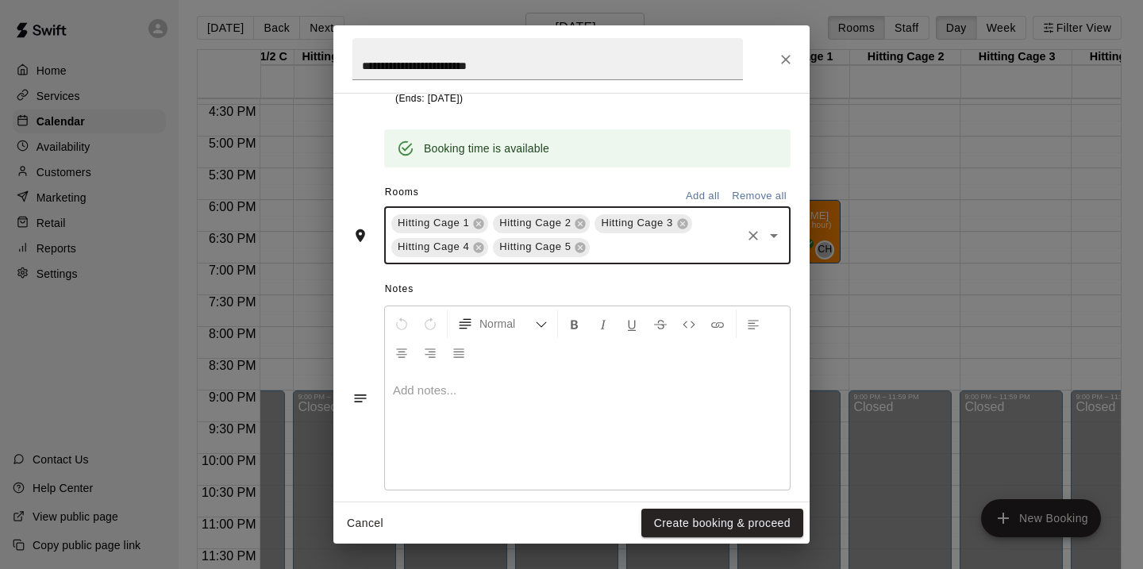
scroll to position [395, 0]
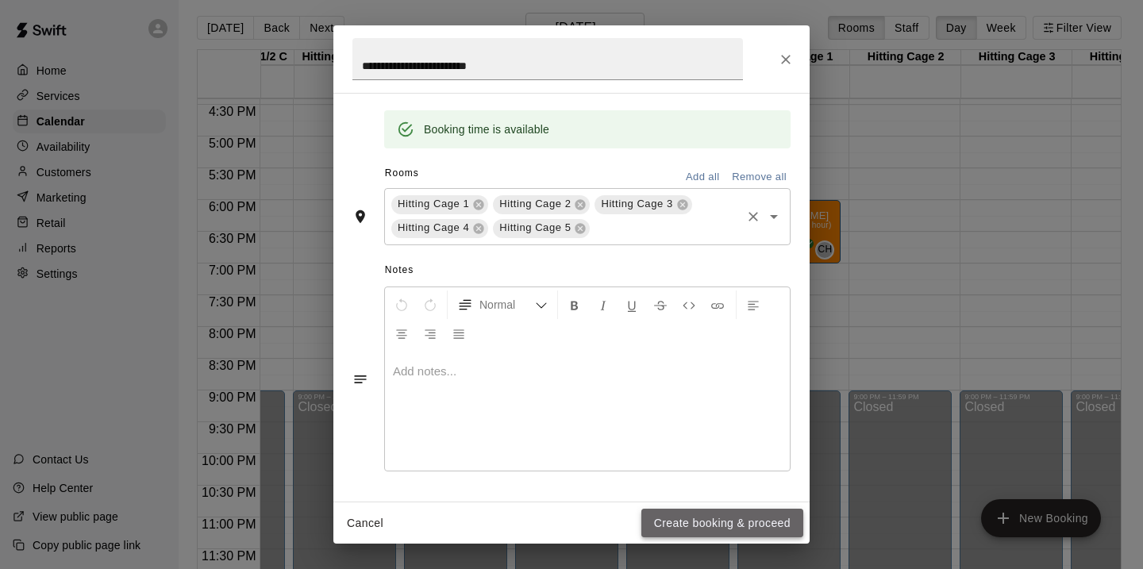
click at [721, 520] on button "Create booking & proceed" at bounding box center [722, 523] width 162 height 29
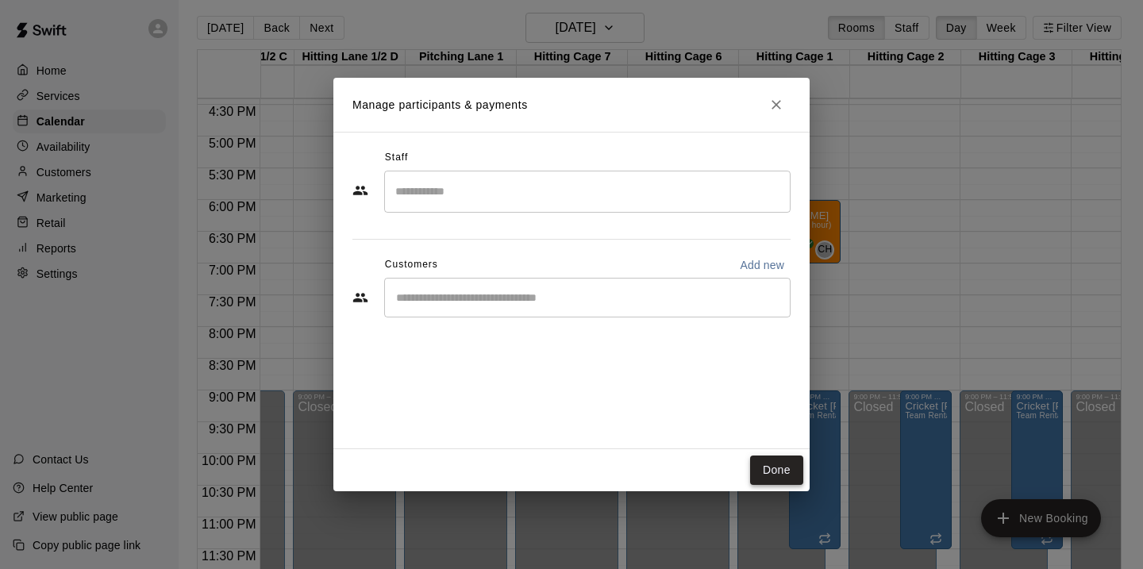
click at [779, 475] on button "Done" at bounding box center [776, 470] width 53 height 29
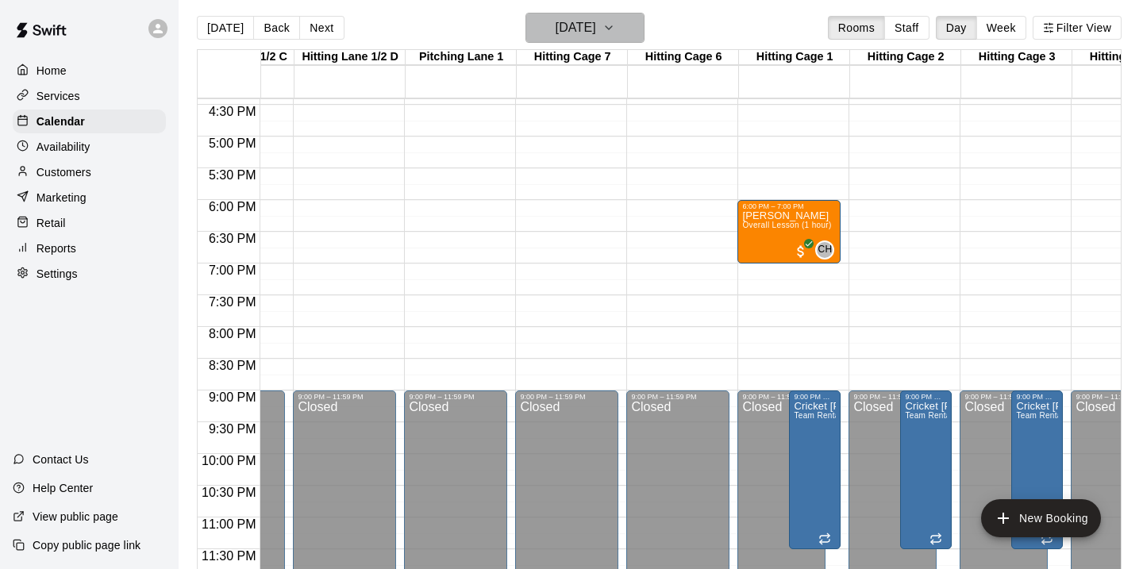
click at [612, 29] on icon "button" at bounding box center [609, 27] width 6 height 3
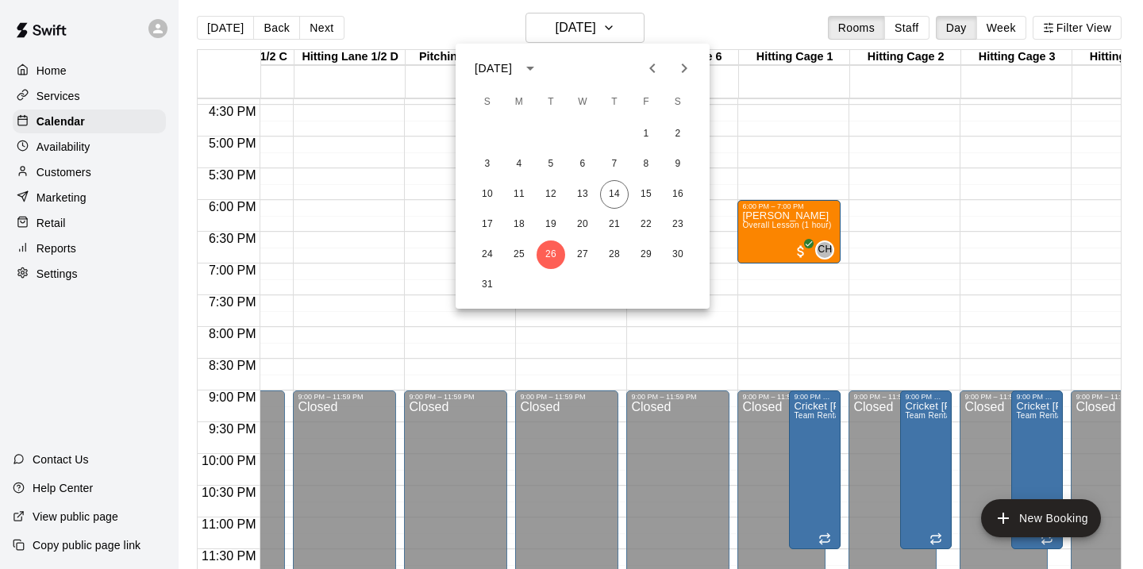
click at [684, 68] on icon "Next month" at bounding box center [685, 68] width 6 height 10
click at [548, 156] on button "9" at bounding box center [551, 164] width 29 height 29
